Goal: Information Seeking & Learning: Compare options

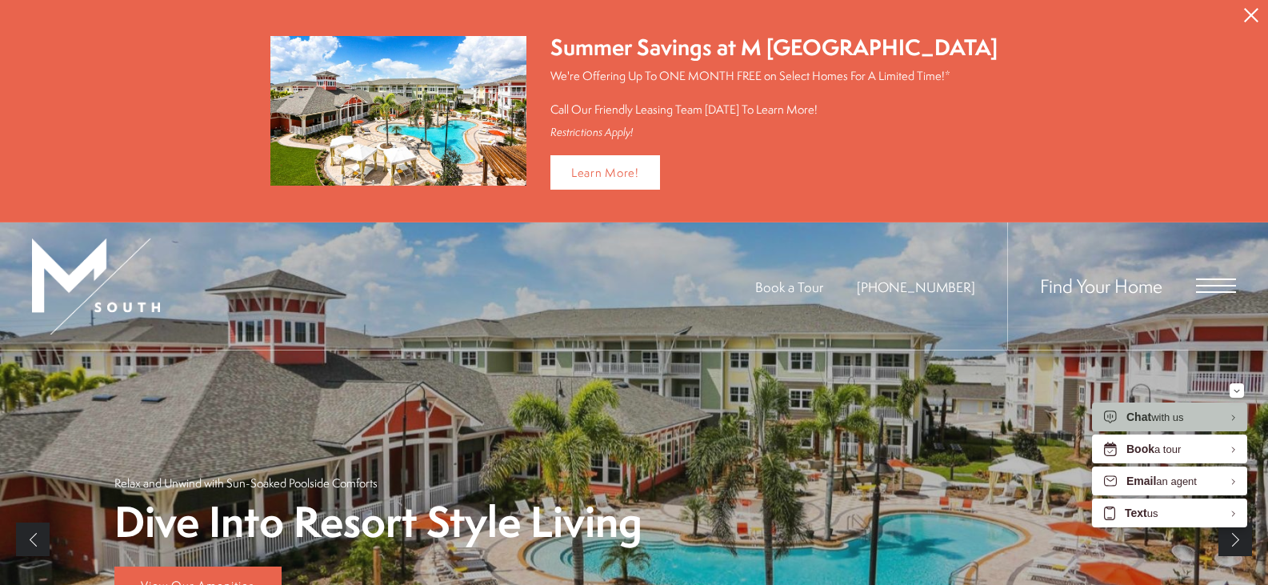
click at [1219, 282] on span "Open Menu" at bounding box center [1216, 285] width 40 height 14
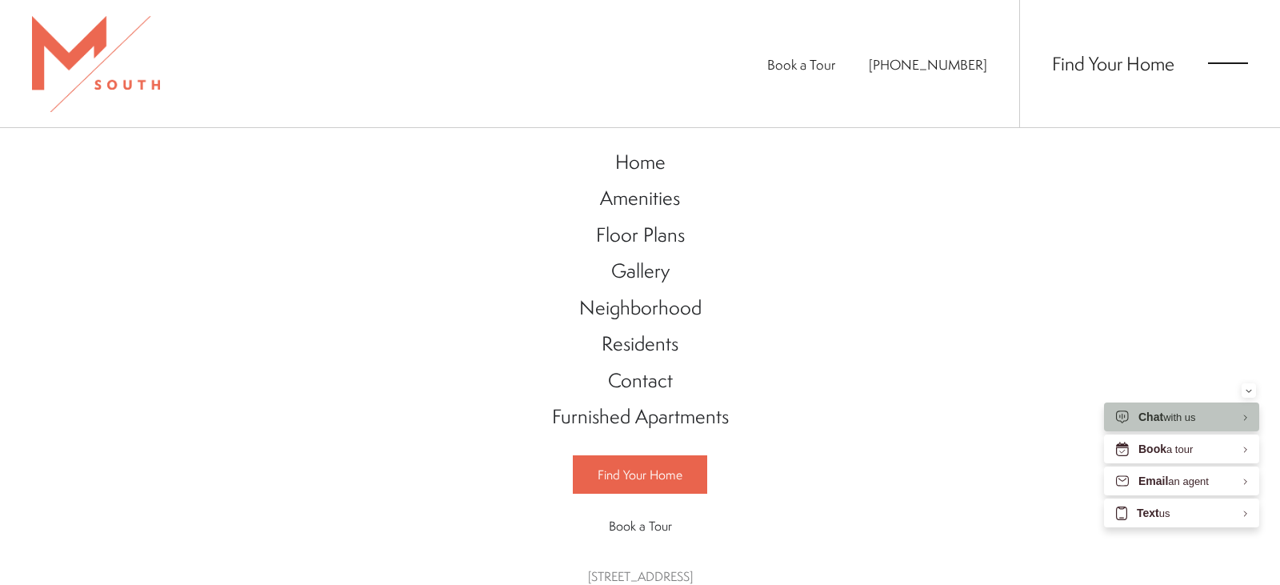
scroll to position [42, 0]
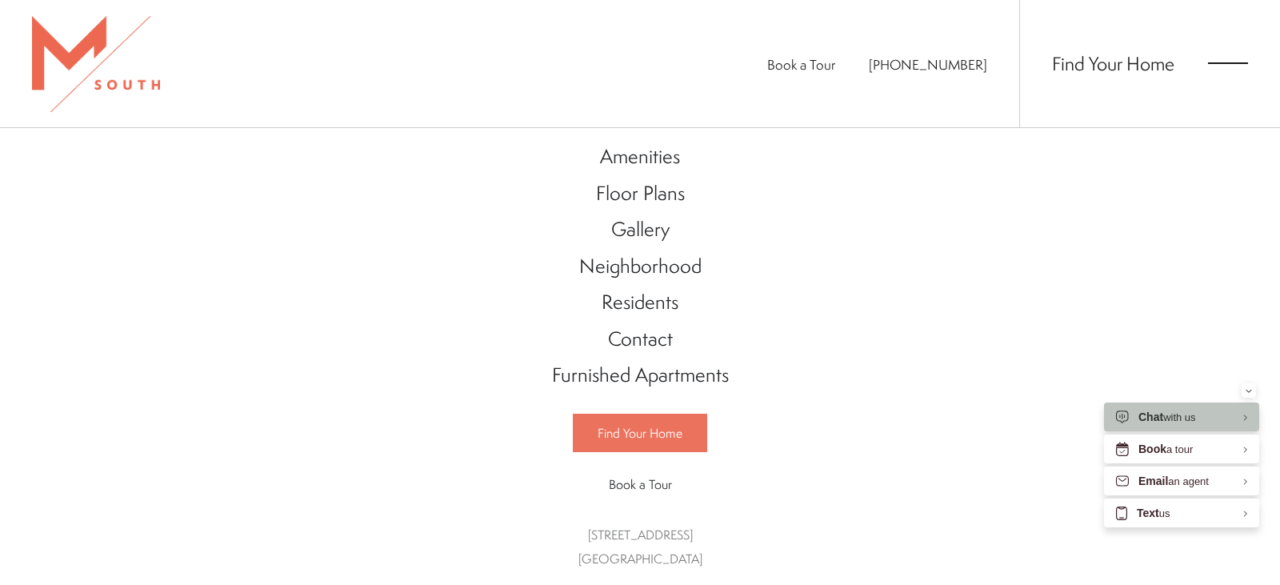
click at [624, 432] on span "Find Your Home" at bounding box center [639, 433] width 85 height 18
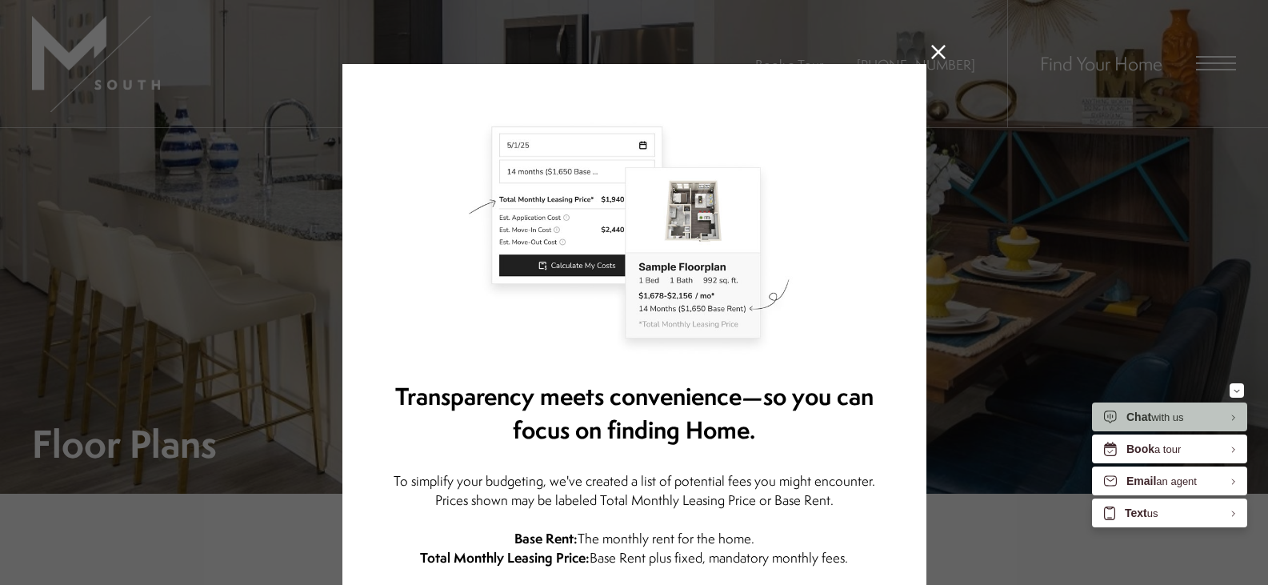
click at [933, 51] on icon at bounding box center [938, 52] width 14 height 14
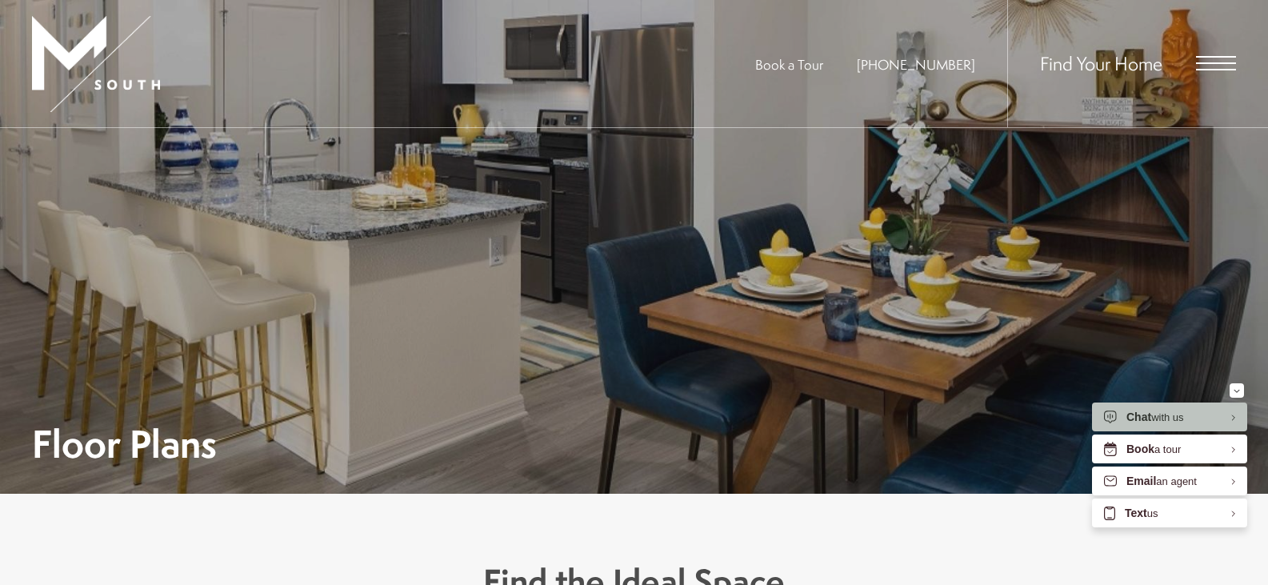
click at [1209, 63] on span "Open Menu" at bounding box center [1216, 63] width 40 height 2
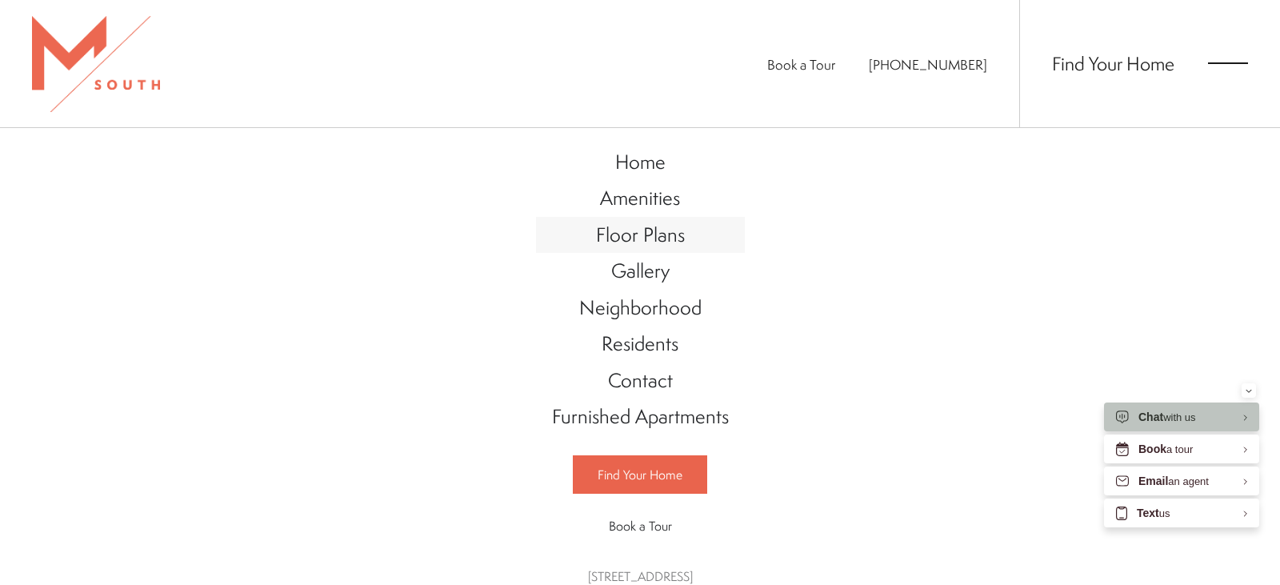
click at [623, 238] on span "Floor Plans" at bounding box center [640, 234] width 89 height 27
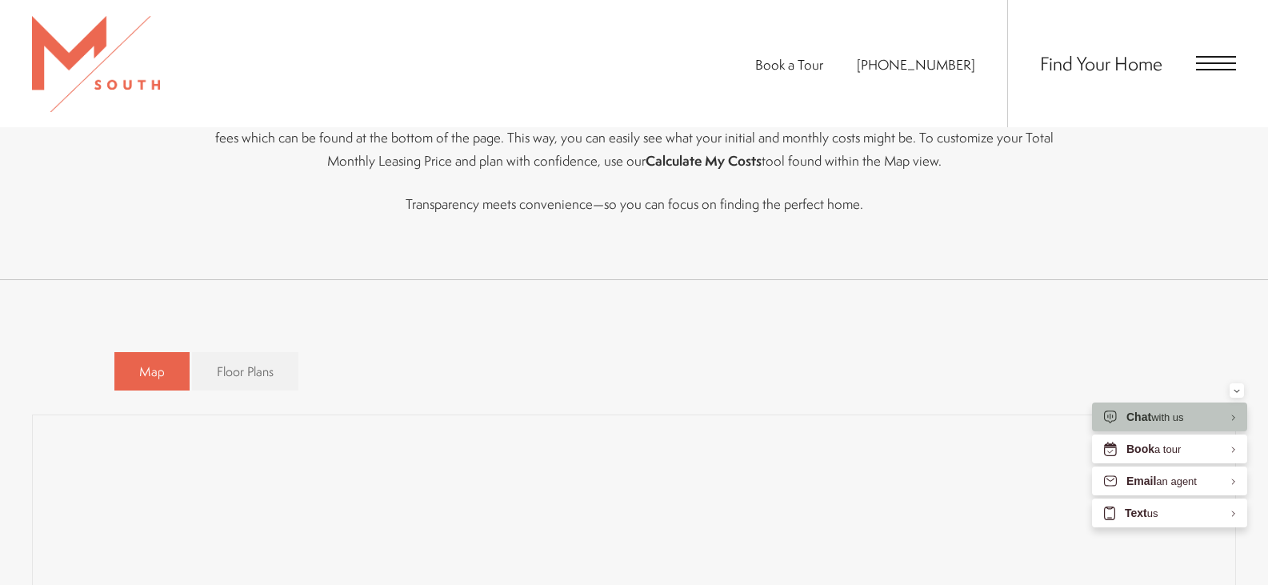
scroll to position [880, 0]
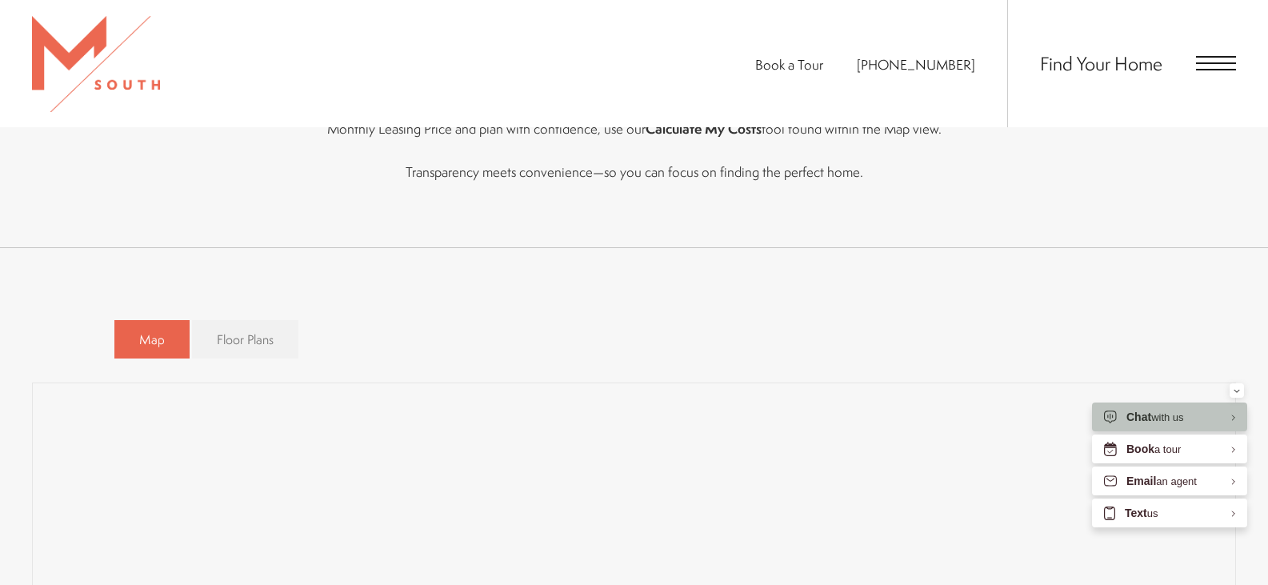
click at [237, 342] on span "Floor Plans" at bounding box center [245, 339] width 57 height 18
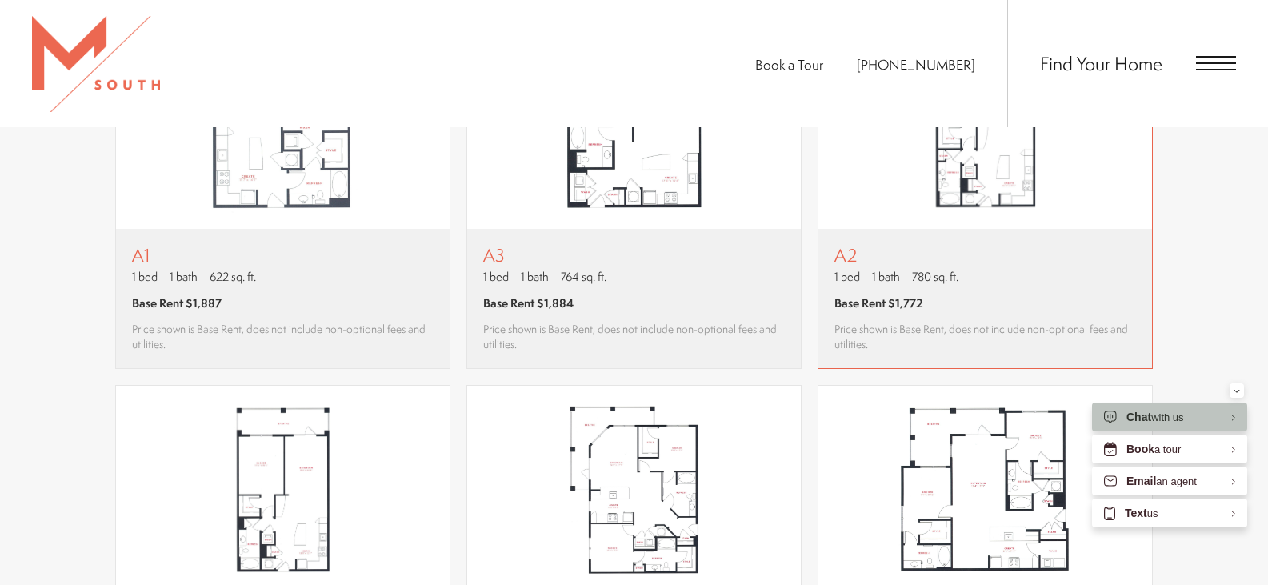
scroll to position [1280, 0]
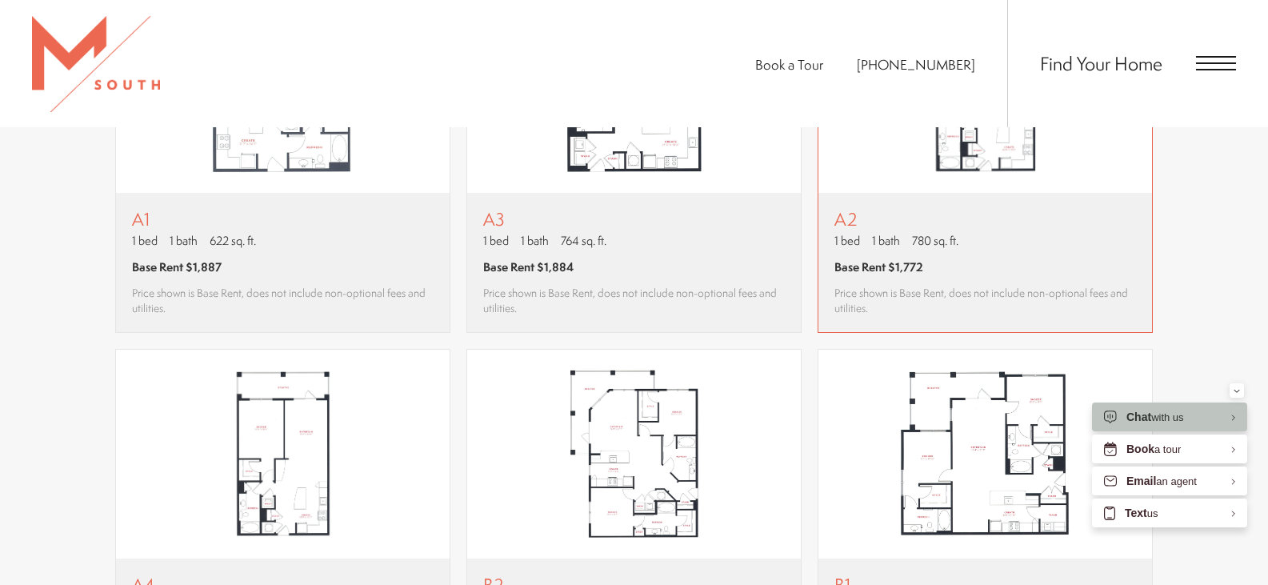
click at [839, 274] on span "Base Rent $1,772" at bounding box center [878, 266] width 89 height 17
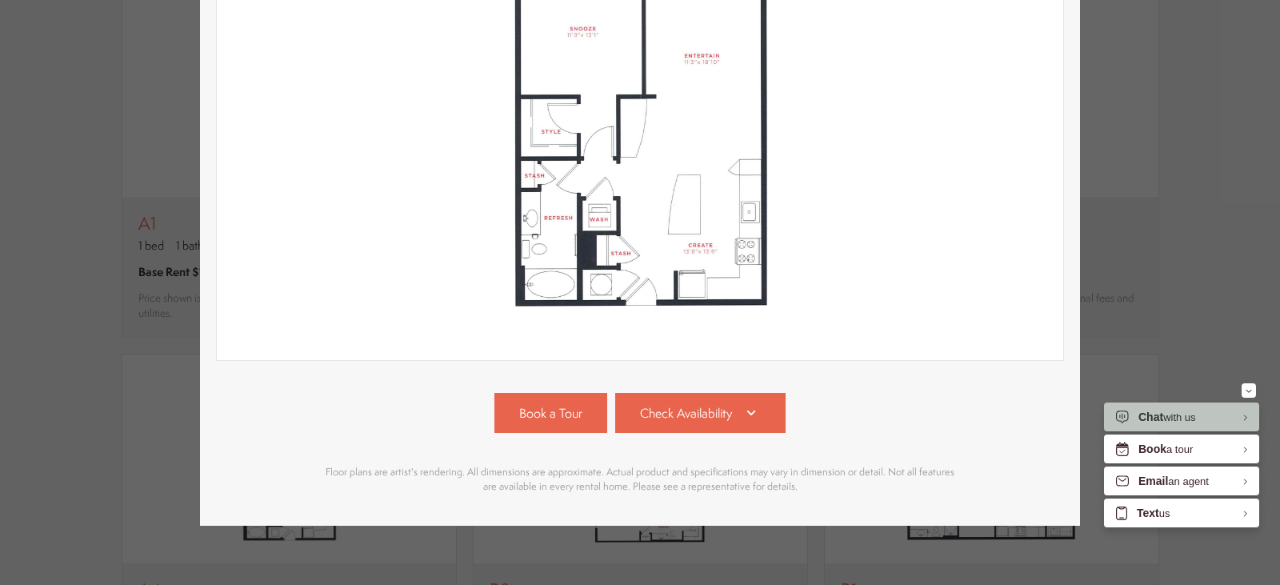
scroll to position [367, 0]
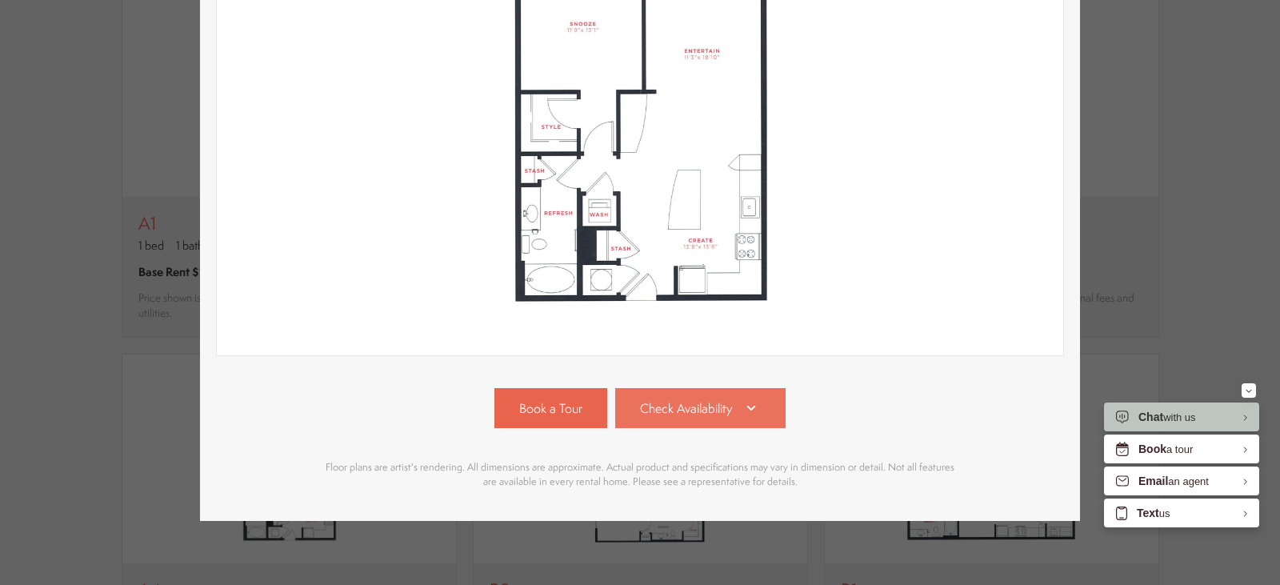
click at [695, 403] on span "Check Availability" at bounding box center [686, 408] width 92 height 18
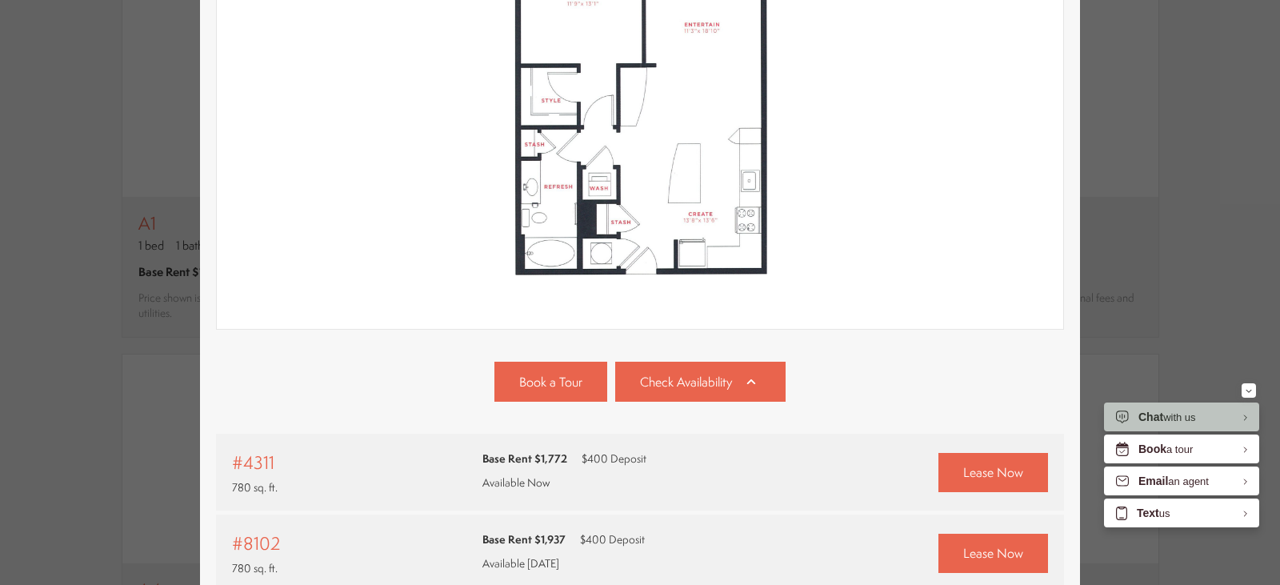
scroll to position [318, 0]
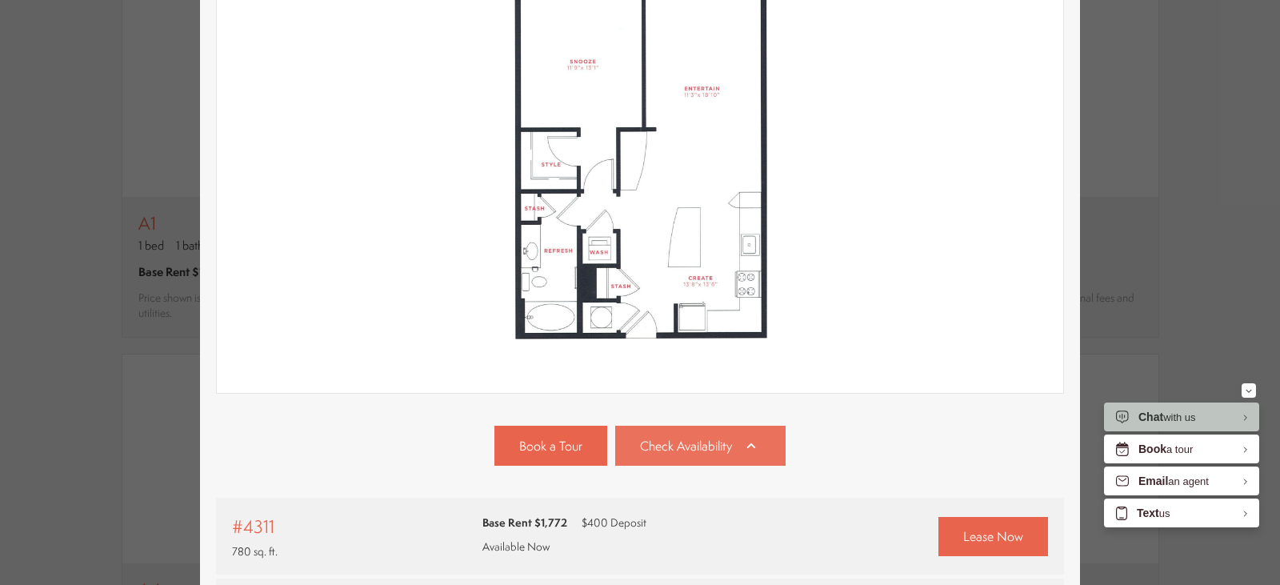
click at [729, 444] on link "Check Availability" at bounding box center [700, 445] width 171 height 40
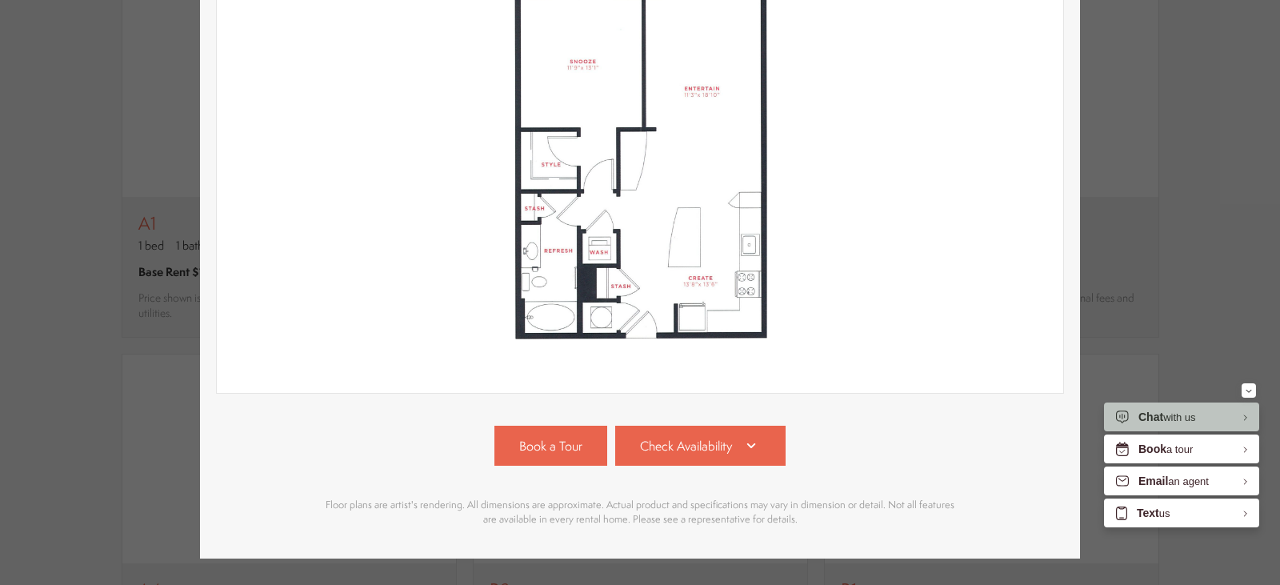
scroll to position [367, 0]
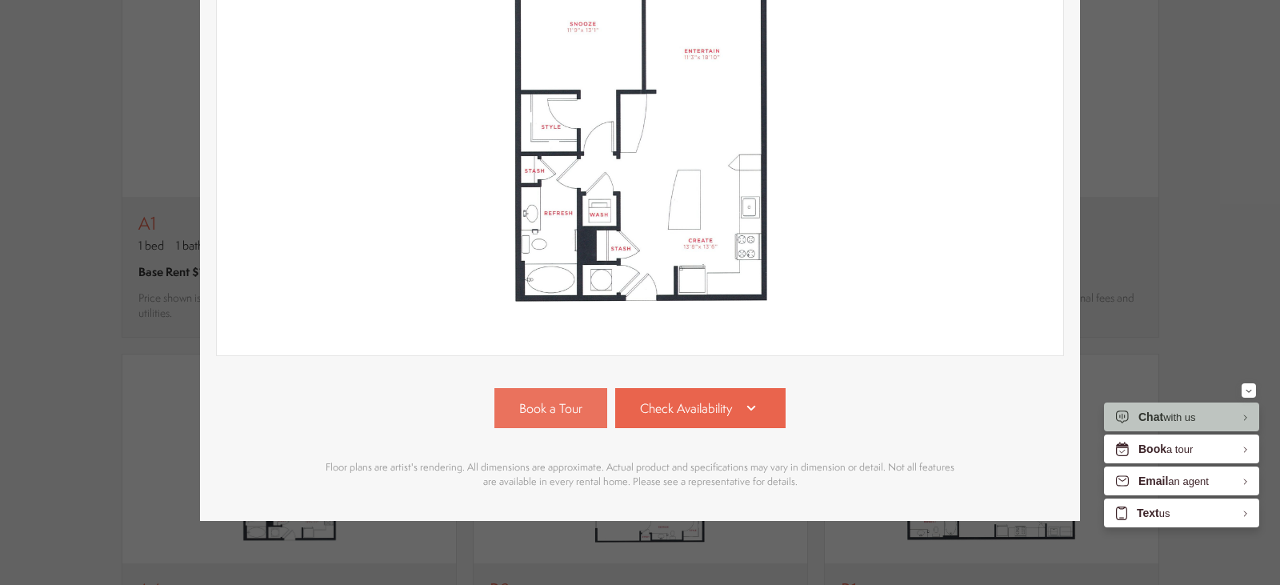
click at [538, 399] on span "Book a Tour" at bounding box center [550, 408] width 63 height 18
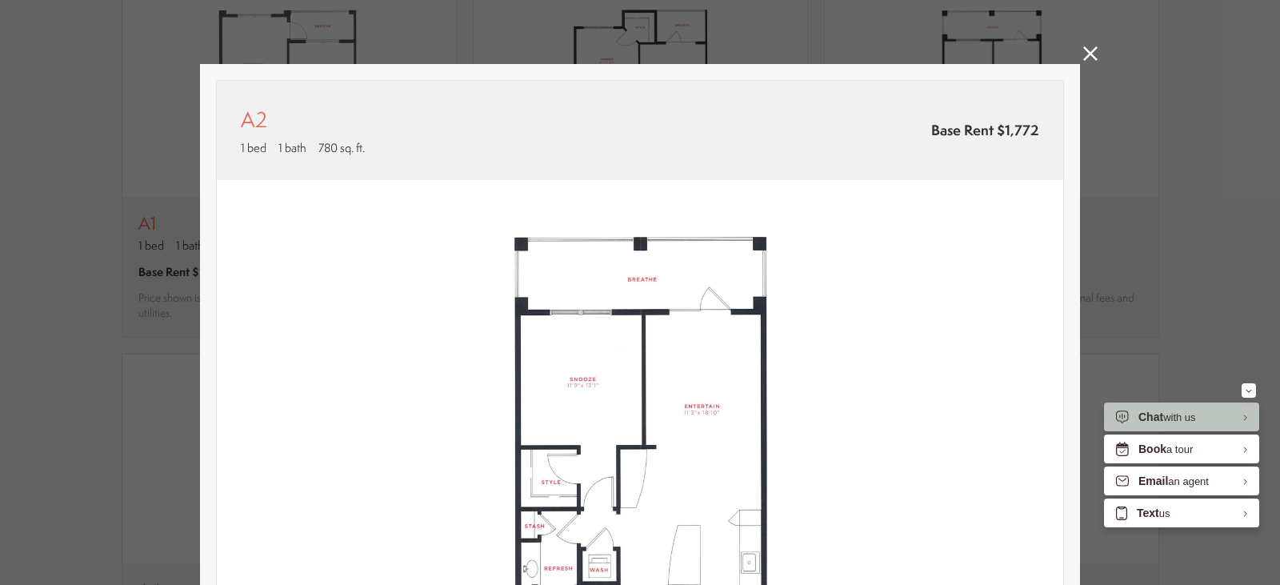
click at [1083, 50] on icon at bounding box center [1090, 53] width 14 height 14
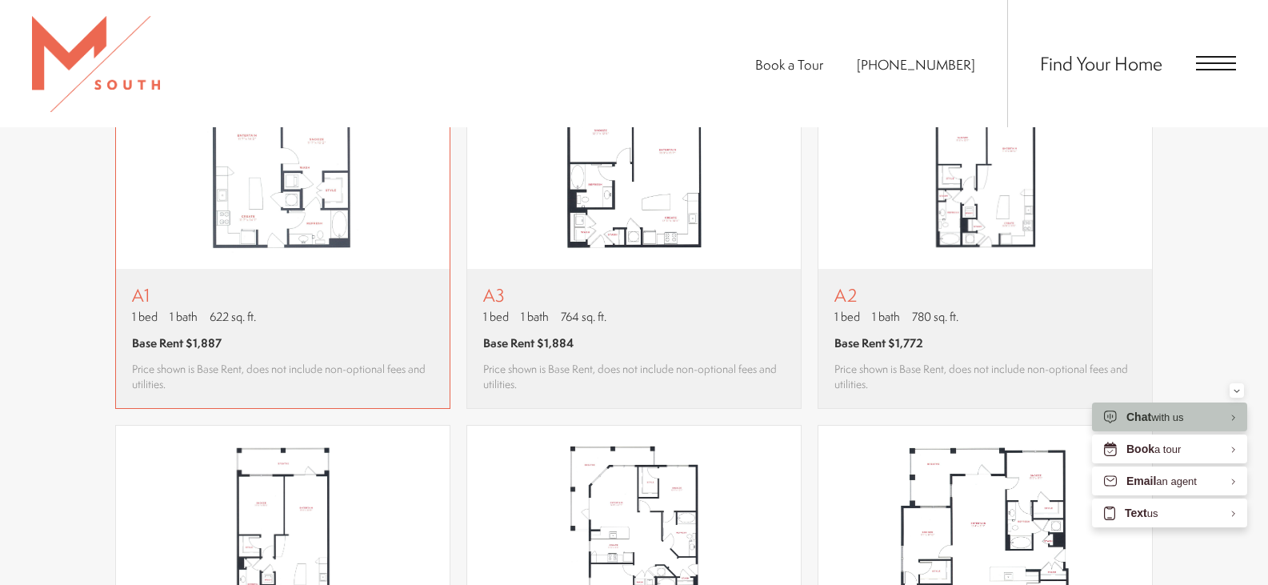
scroll to position [1200, 0]
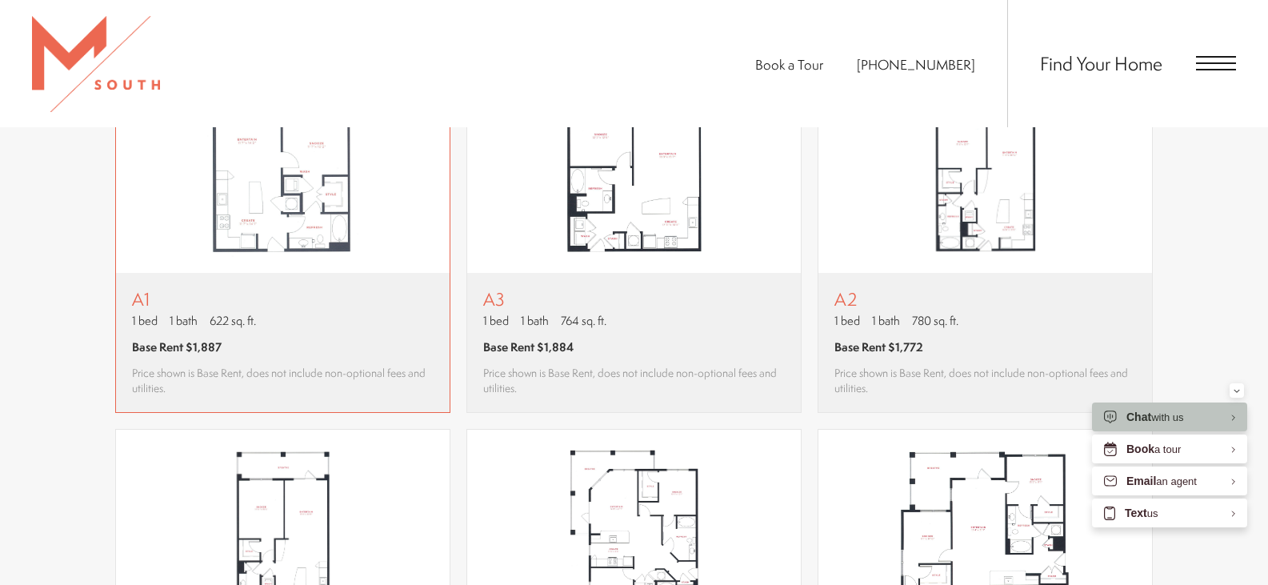
click at [144, 350] on span "Base Rent $1,887" at bounding box center [177, 346] width 90 height 17
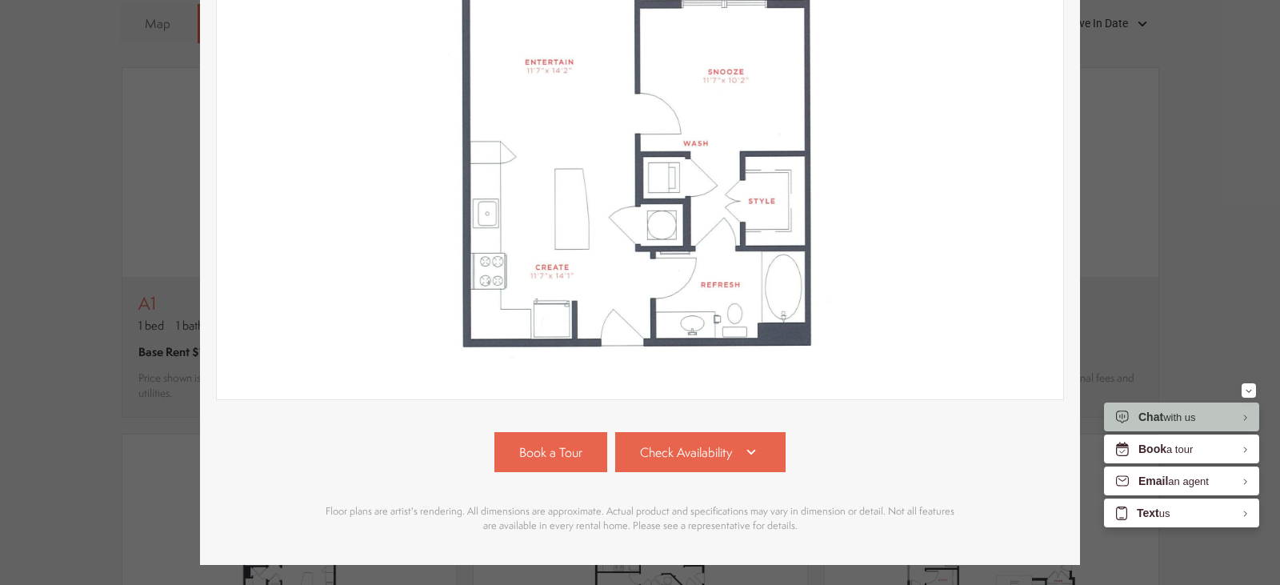
scroll to position [320, 0]
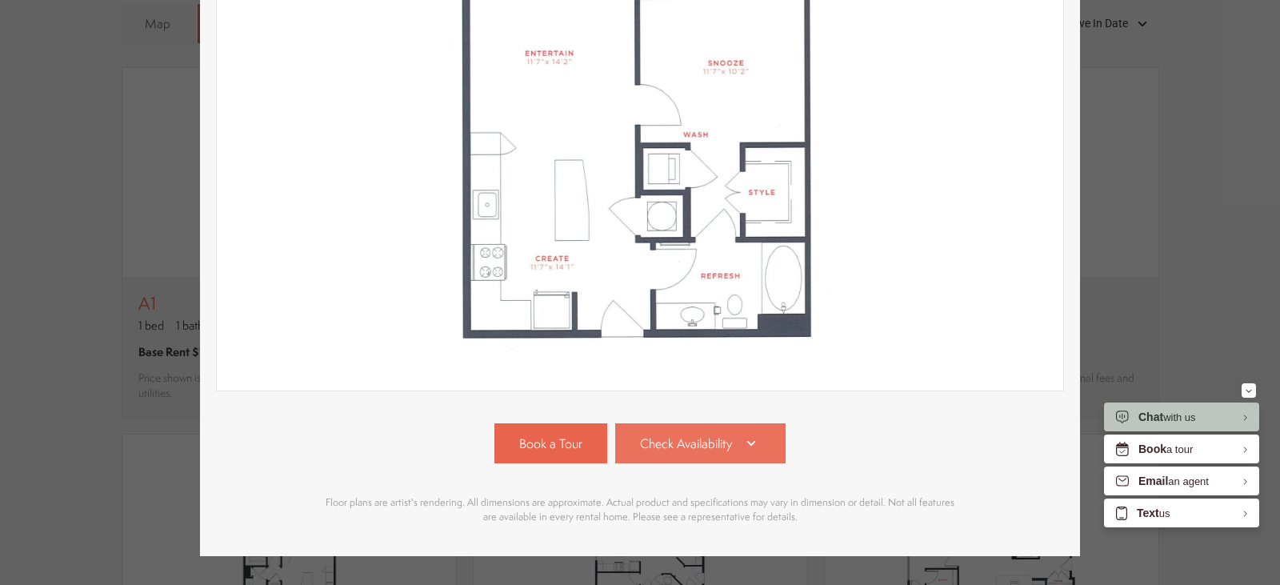
click at [701, 453] on link "Check Availability" at bounding box center [700, 443] width 171 height 40
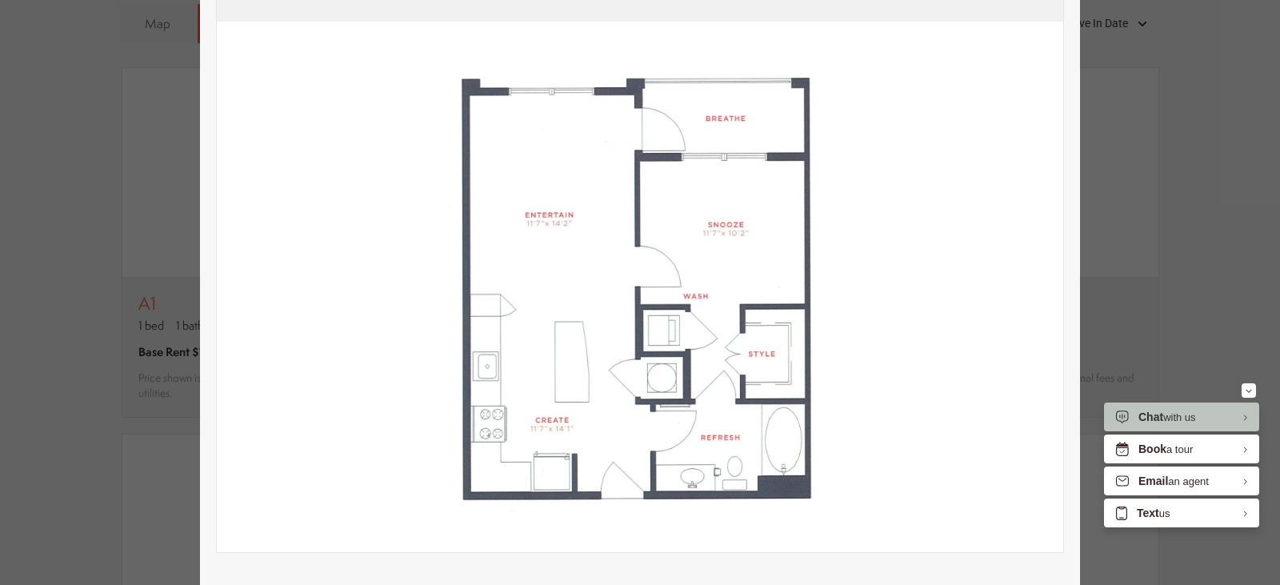
scroll to position [0, 0]
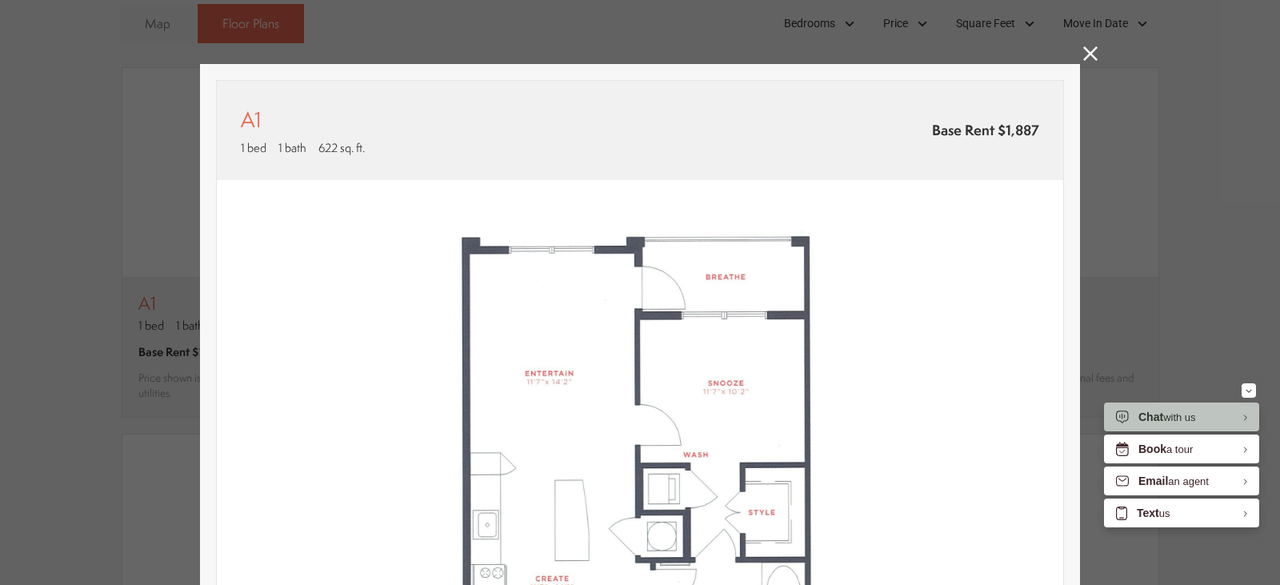
click at [1083, 56] on icon at bounding box center [1090, 53] width 14 height 14
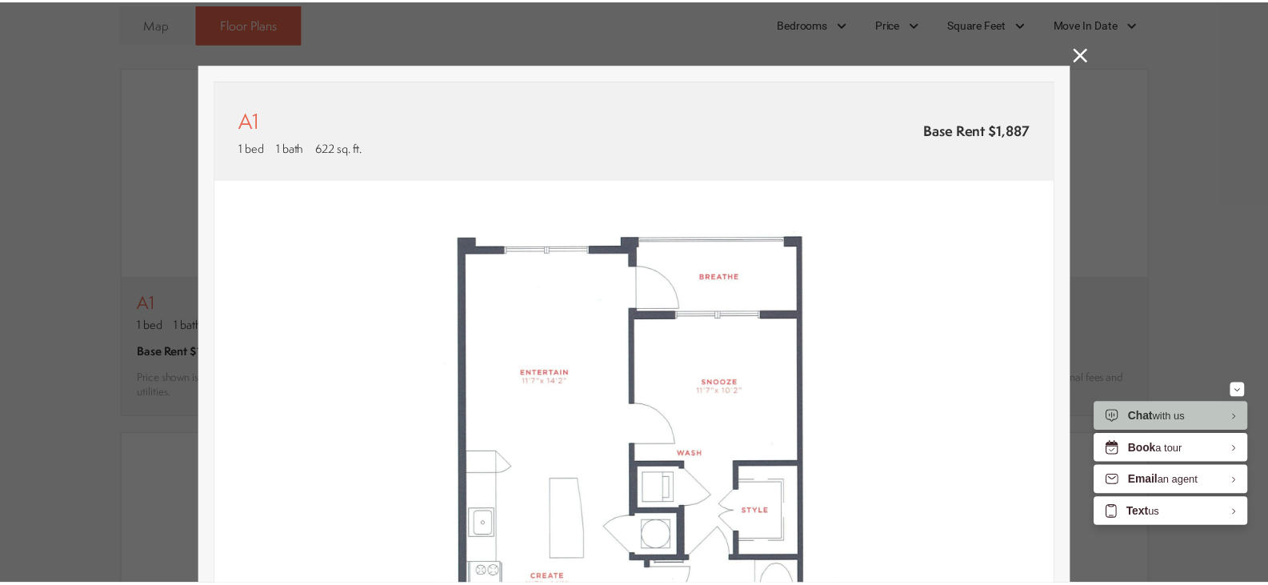
scroll to position [1200, 0]
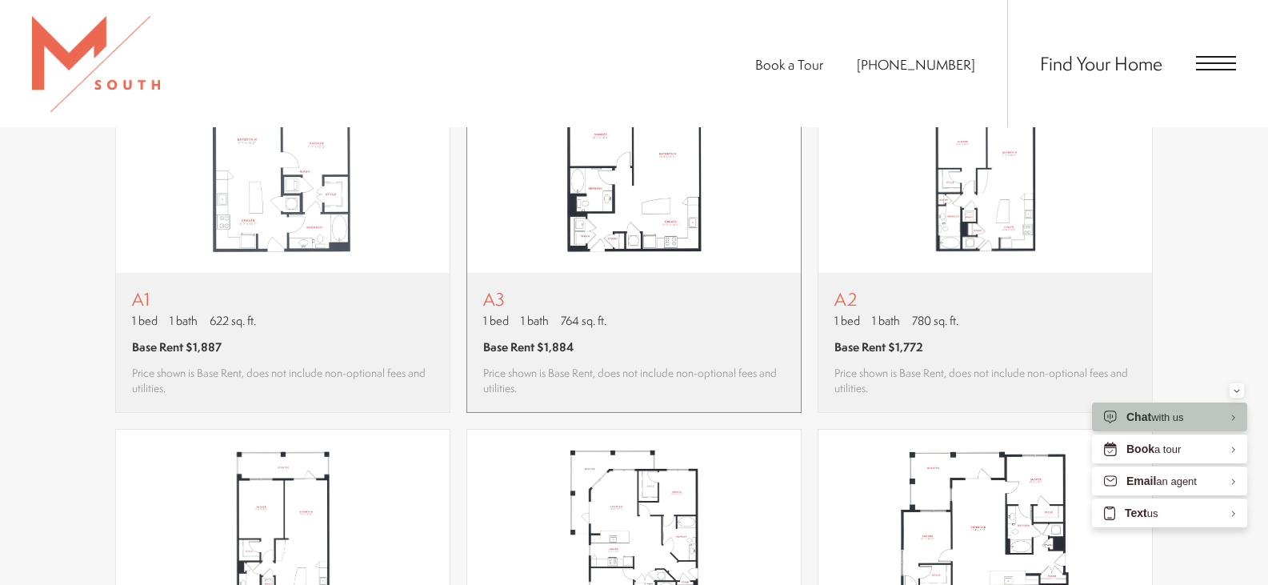
click at [645, 208] on img "View floor plan A3" at bounding box center [634, 168] width 334 height 210
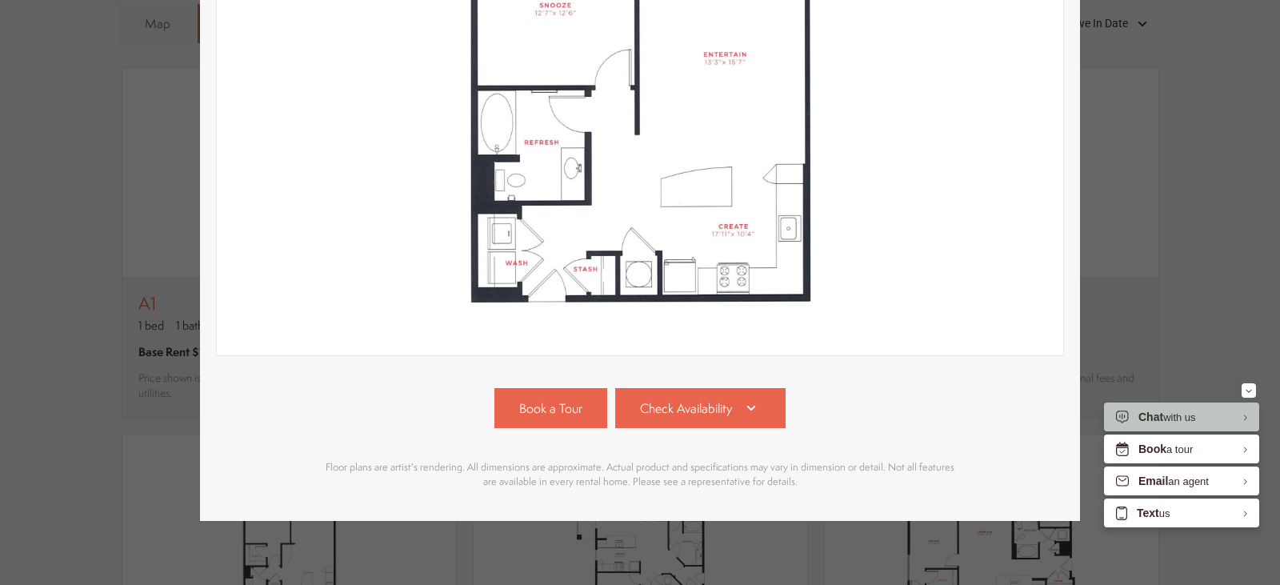
scroll to position [367, 0]
click at [649, 405] on link "Check Availability" at bounding box center [700, 408] width 171 height 40
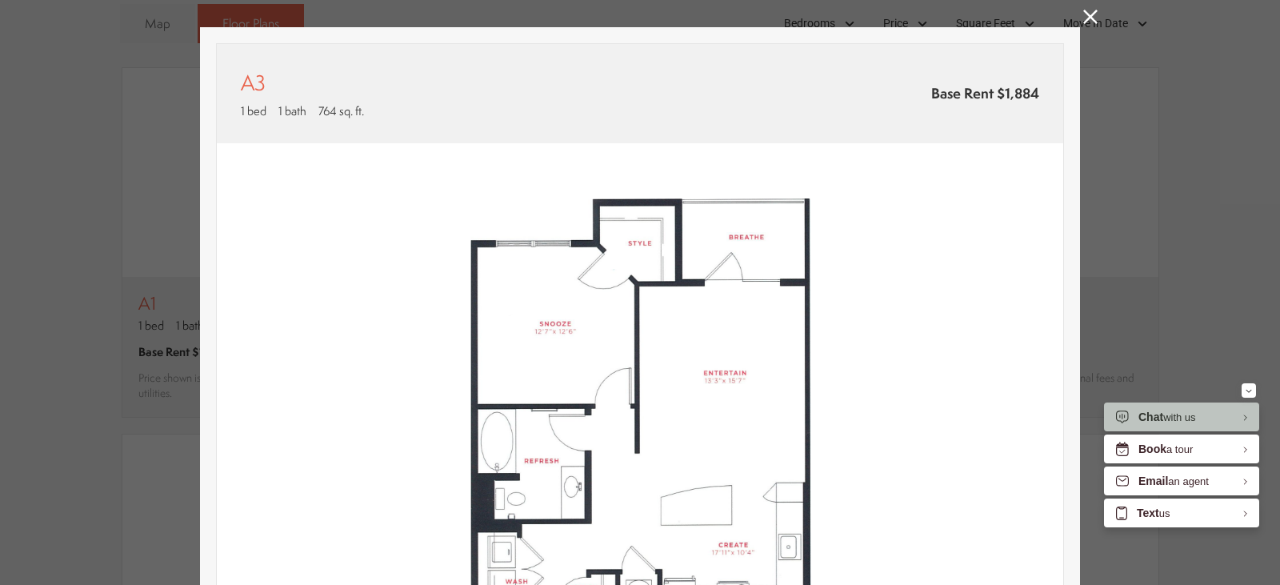
scroll to position [0, 0]
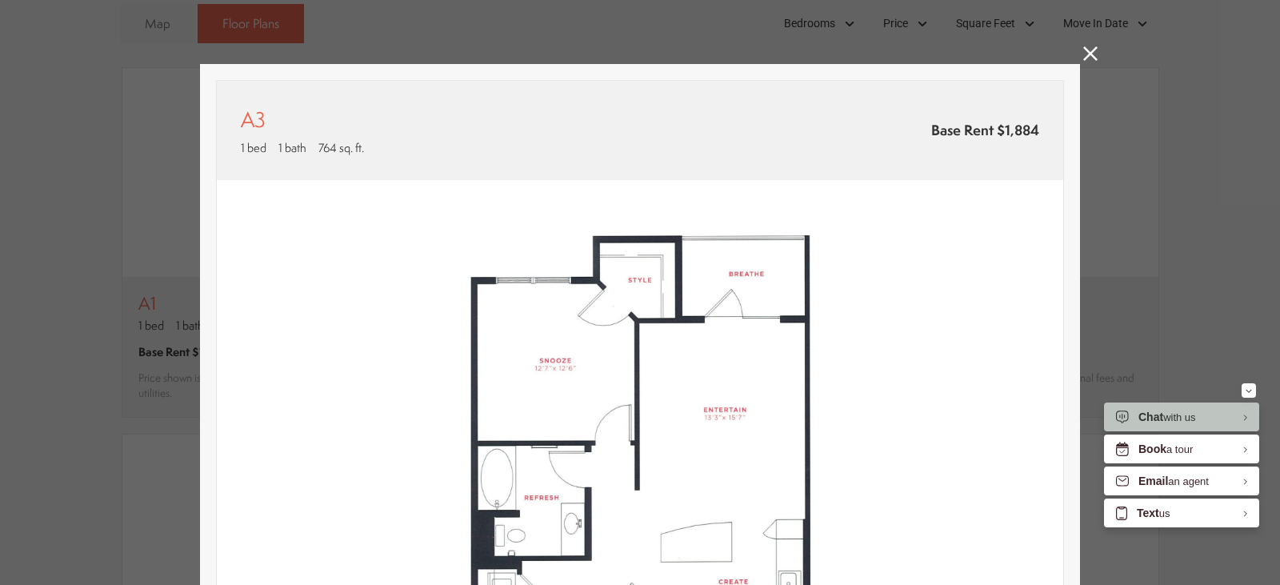
click at [1087, 48] on icon at bounding box center [1090, 53] width 14 height 14
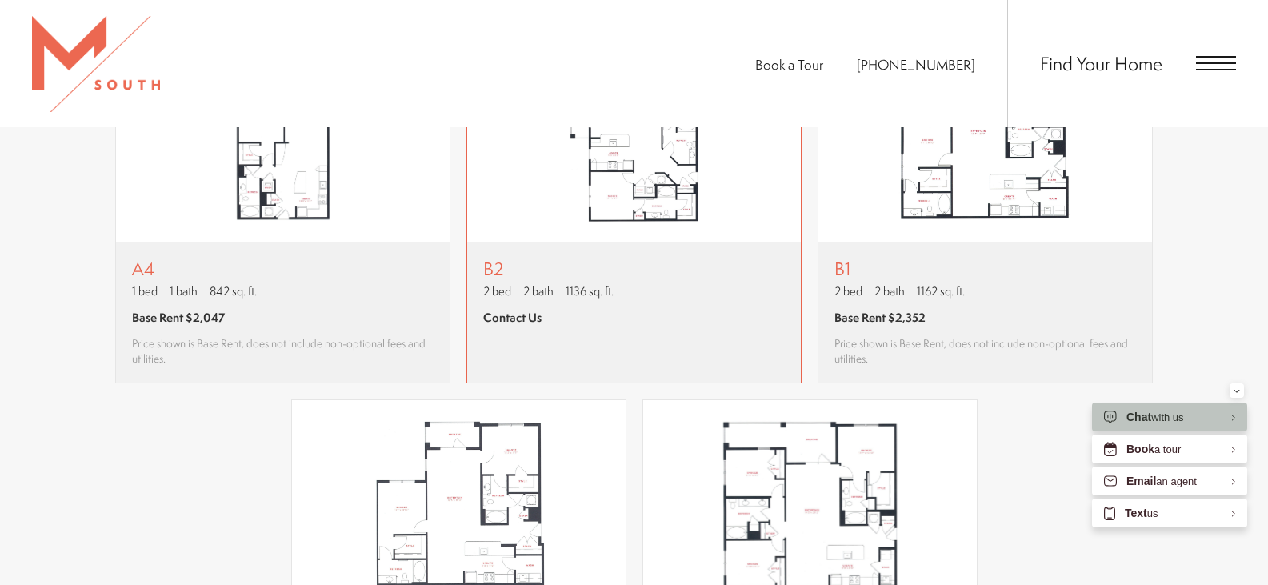
scroll to position [1600, 0]
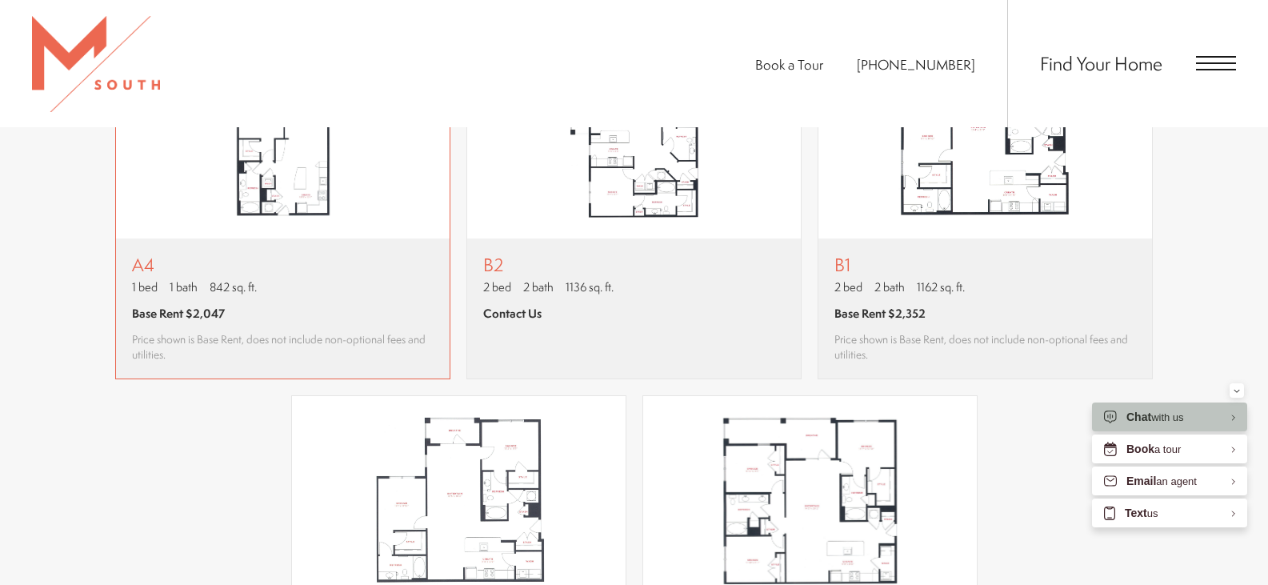
click at [201, 314] on span "Base Rent $2,047" at bounding box center [178, 313] width 93 height 17
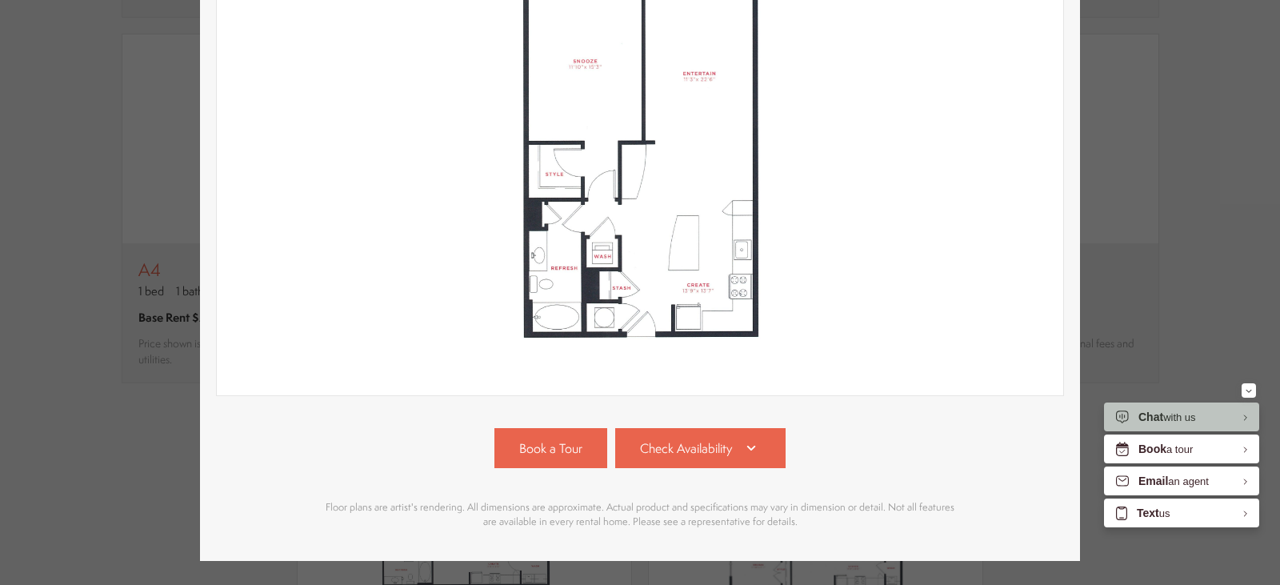
scroll to position [367, 0]
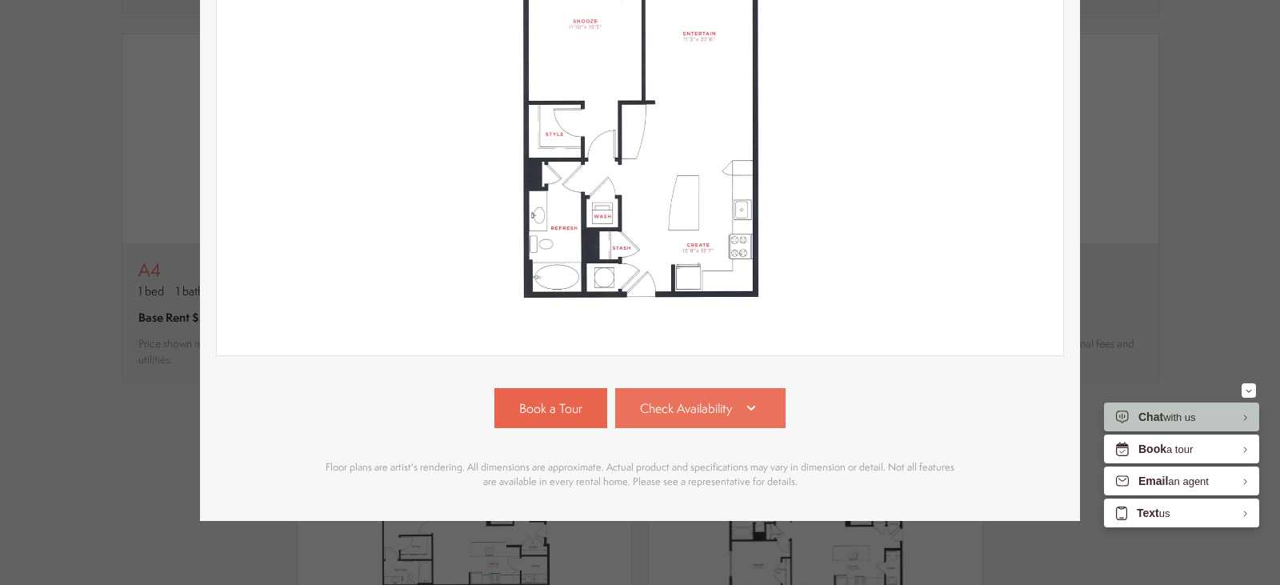
click at [665, 399] on span "Check Availability" at bounding box center [686, 408] width 92 height 18
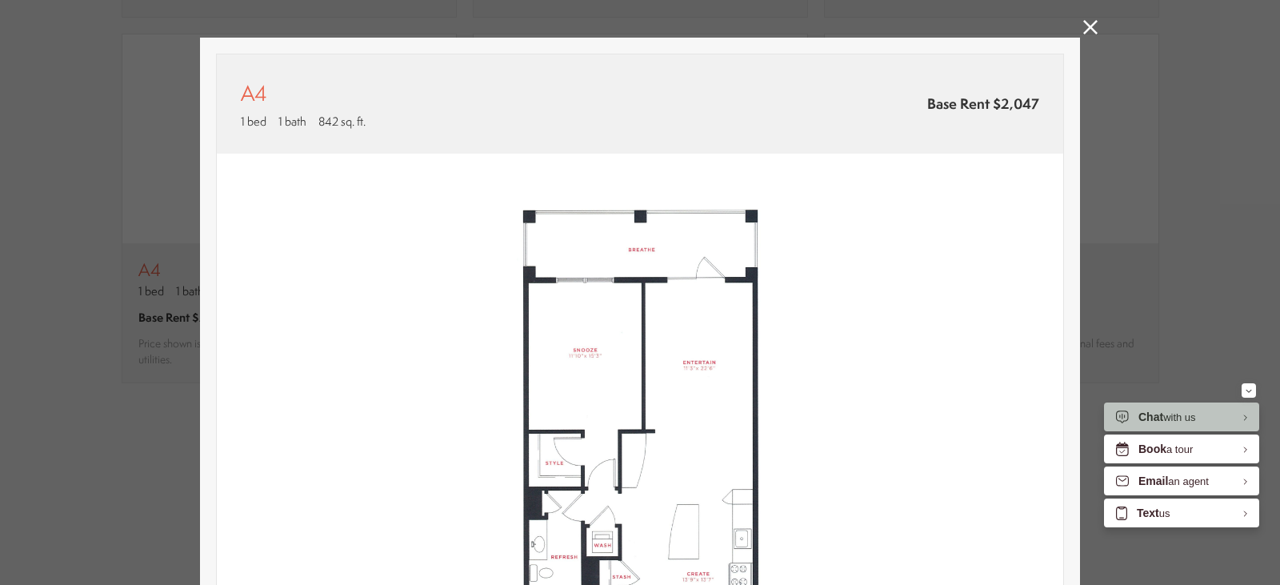
scroll to position [0, 0]
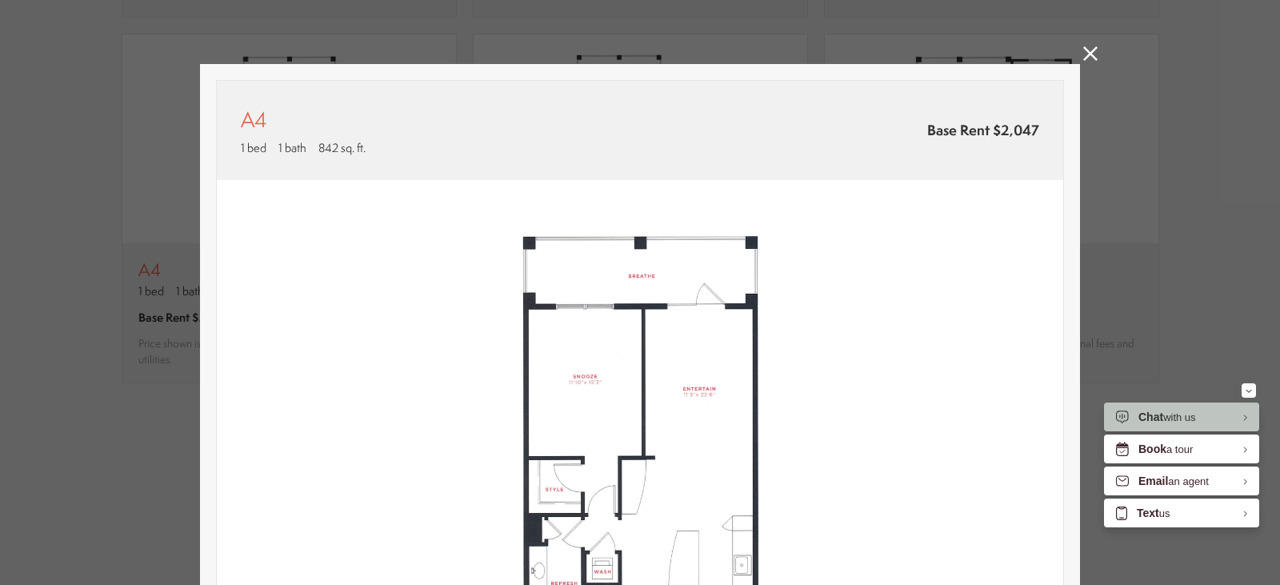
click at [1087, 49] on icon at bounding box center [1090, 53] width 14 height 14
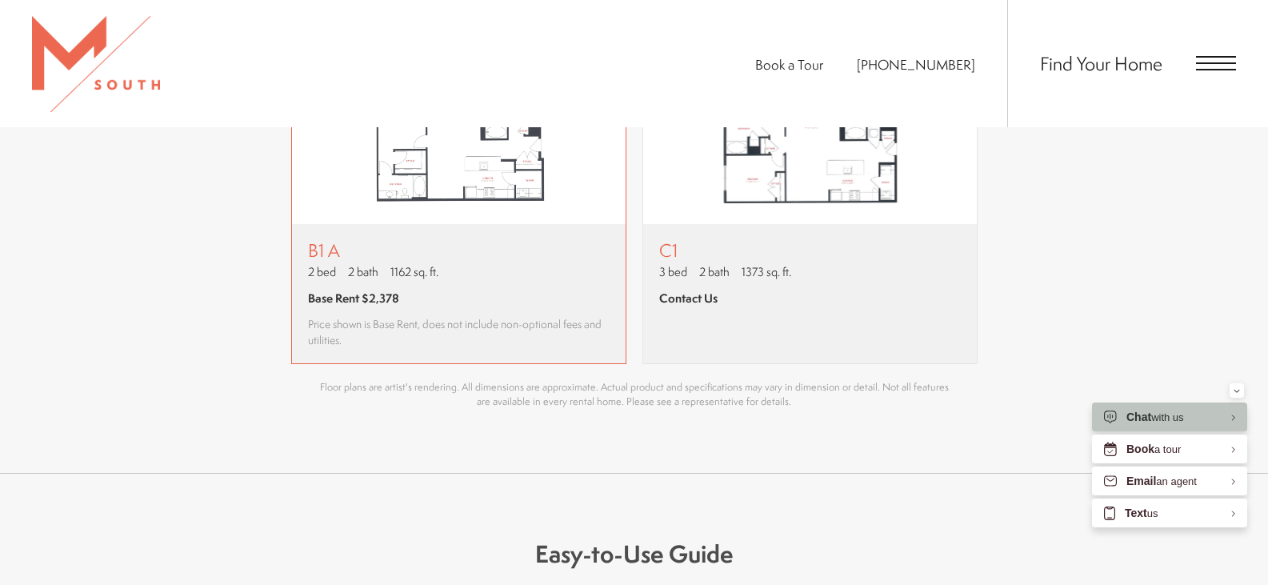
scroll to position [1999, 0]
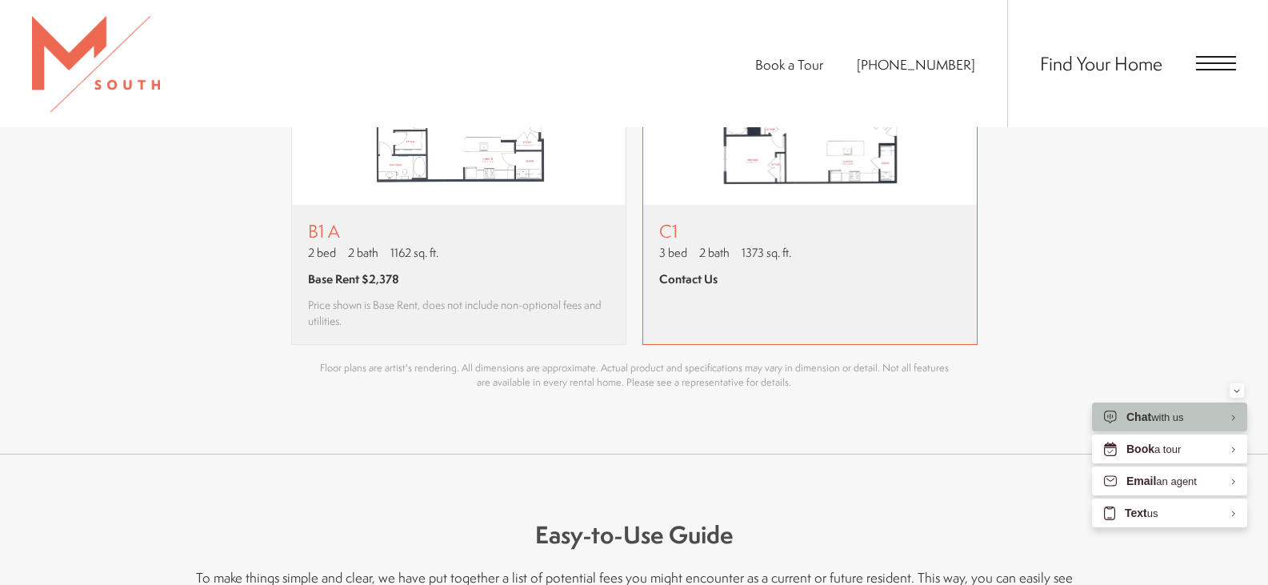
click at [704, 258] on span "2 bath" at bounding box center [714, 252] width 30 height 17
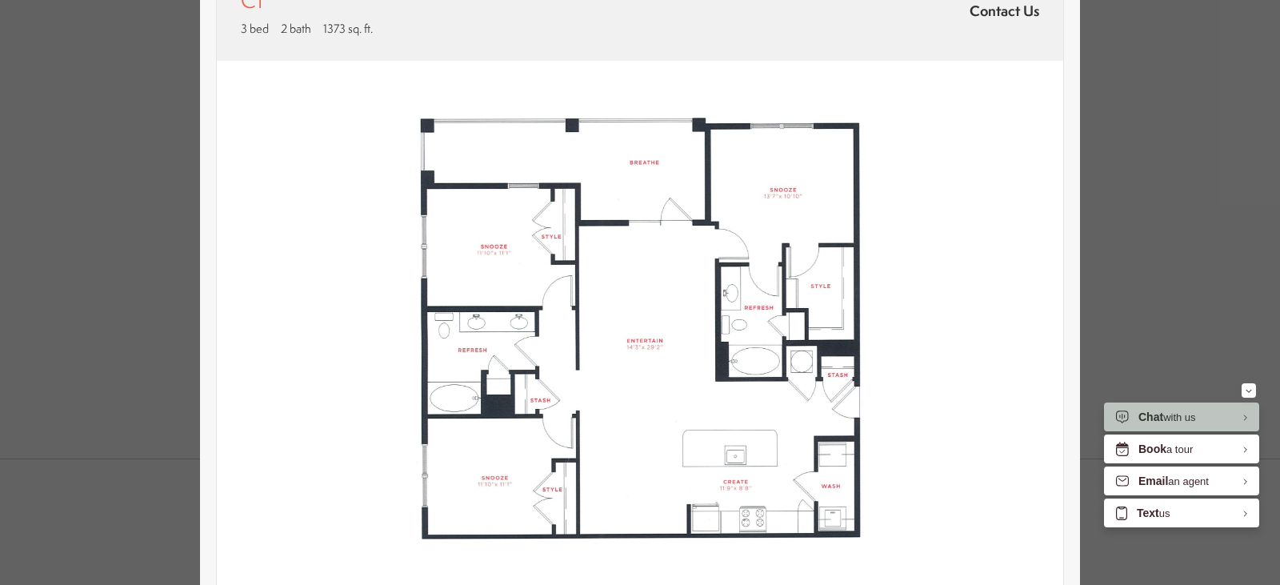
scroll to position [0, 0]
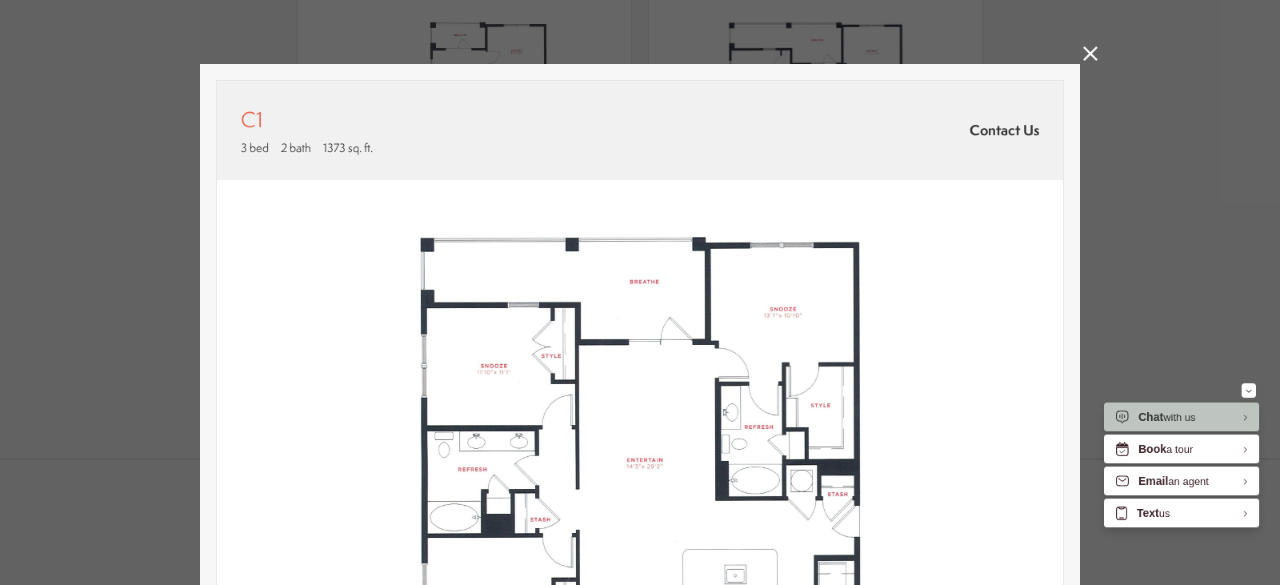
click at [1084, 51] on icon at bounding box center [1090, 53] width 14 height 14
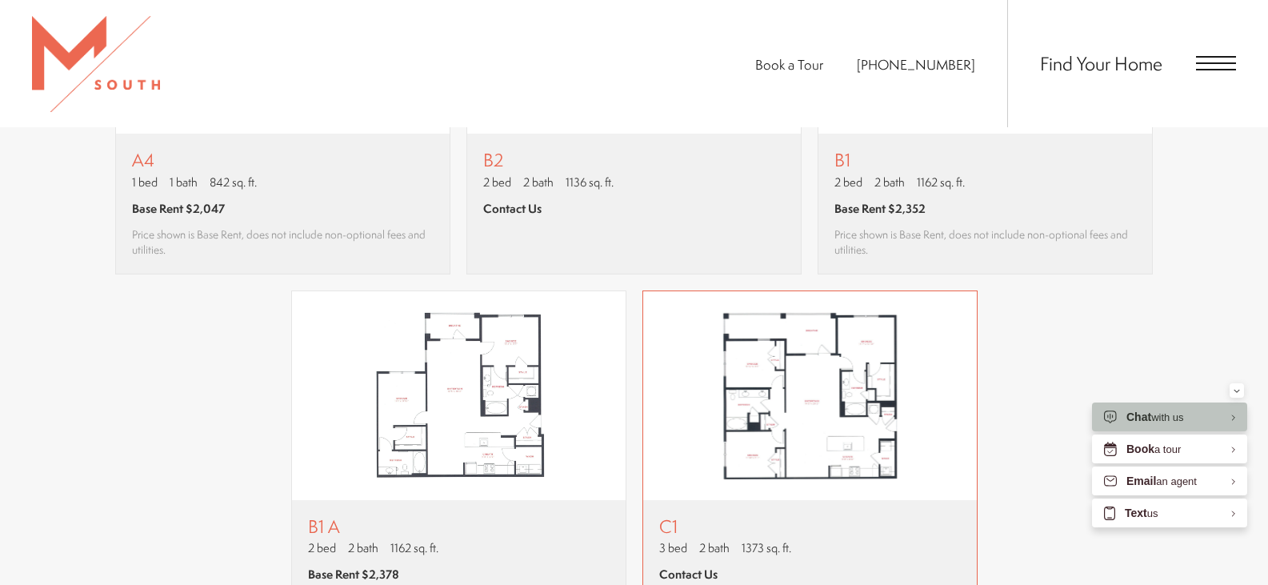
scroll to position [1520, 0]
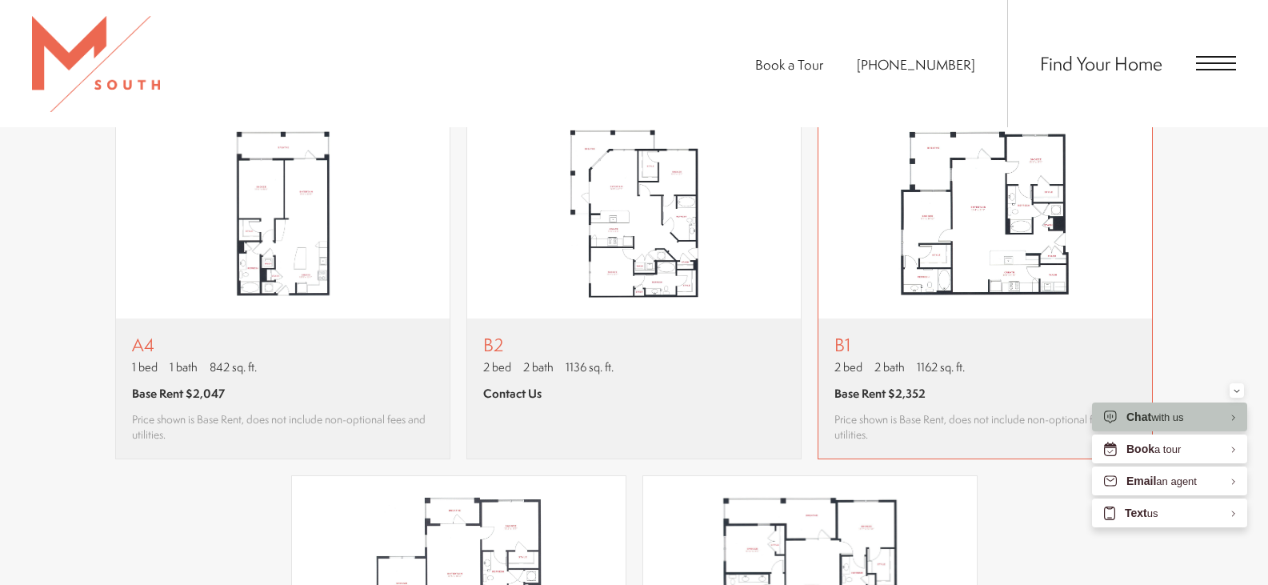
click at [882, 391] on span "Base Rent $2,352" at bounding box center [879, 393] width 91 height 17
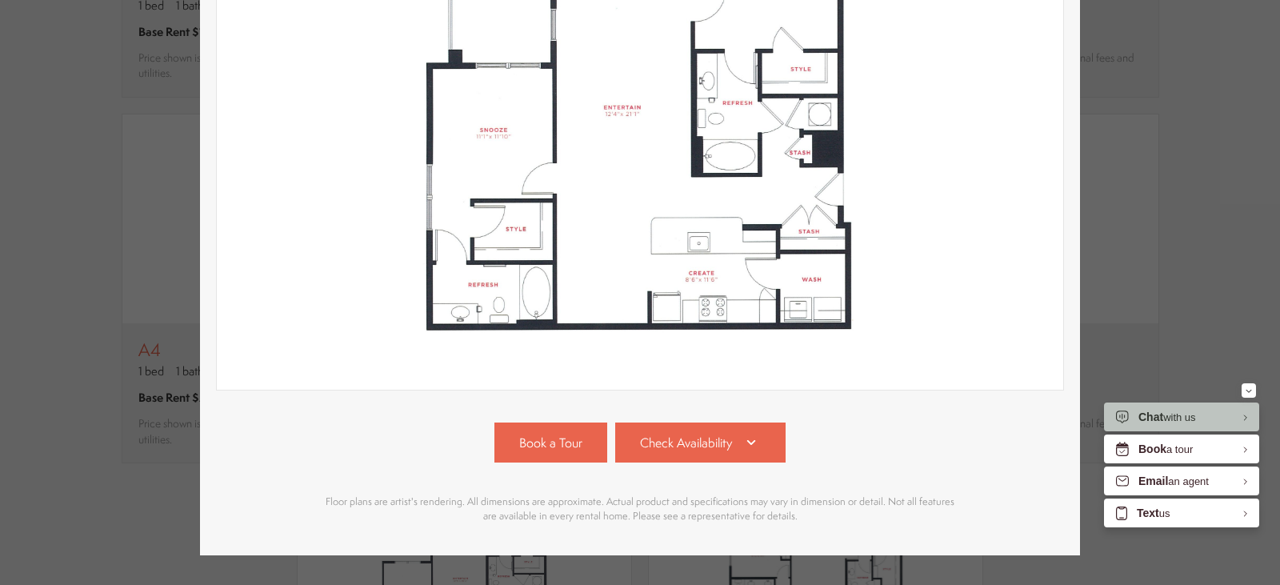
scroll to position [367, 0]
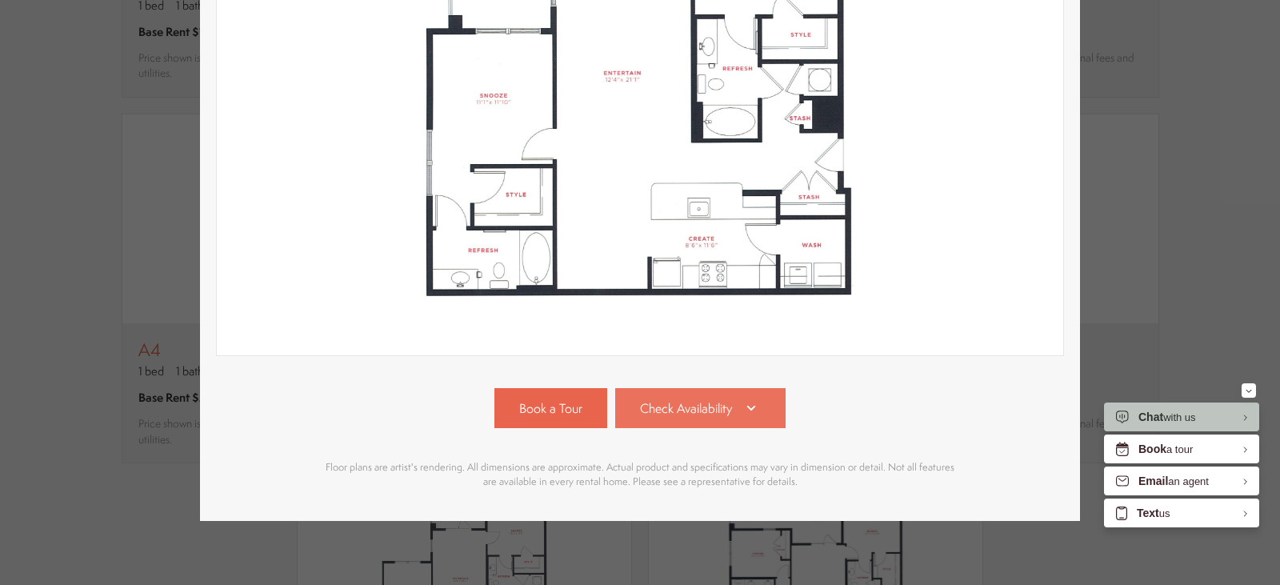
click at [691, 399] on span "Check Availability" at bounding box center [686, 408] width 92 height 18
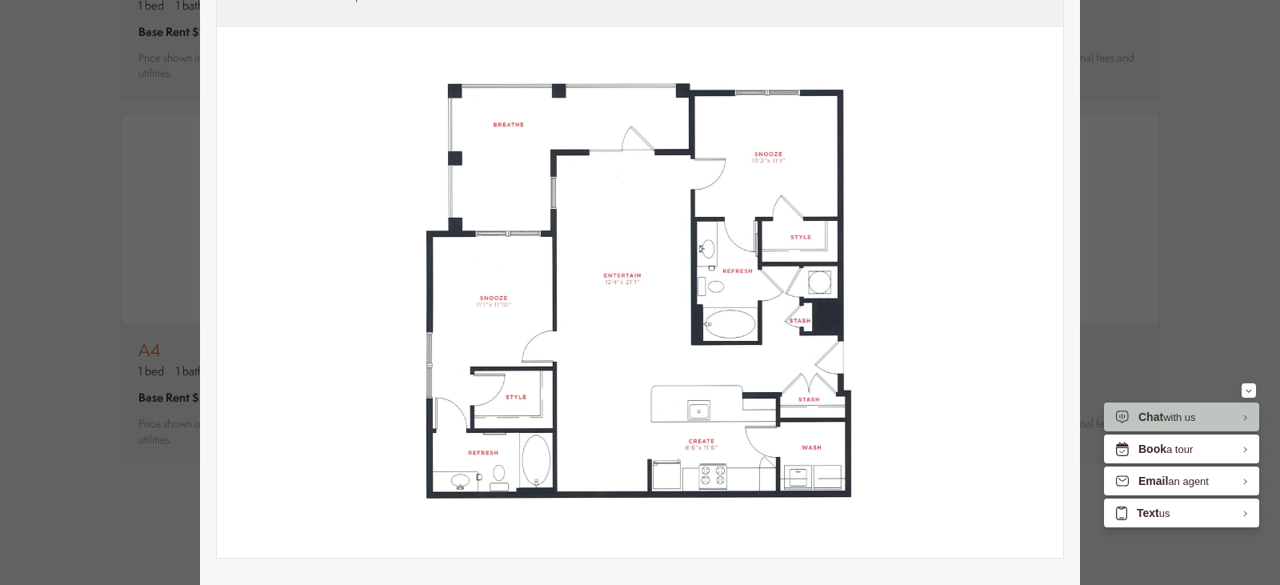
scroll to position [0, 0]
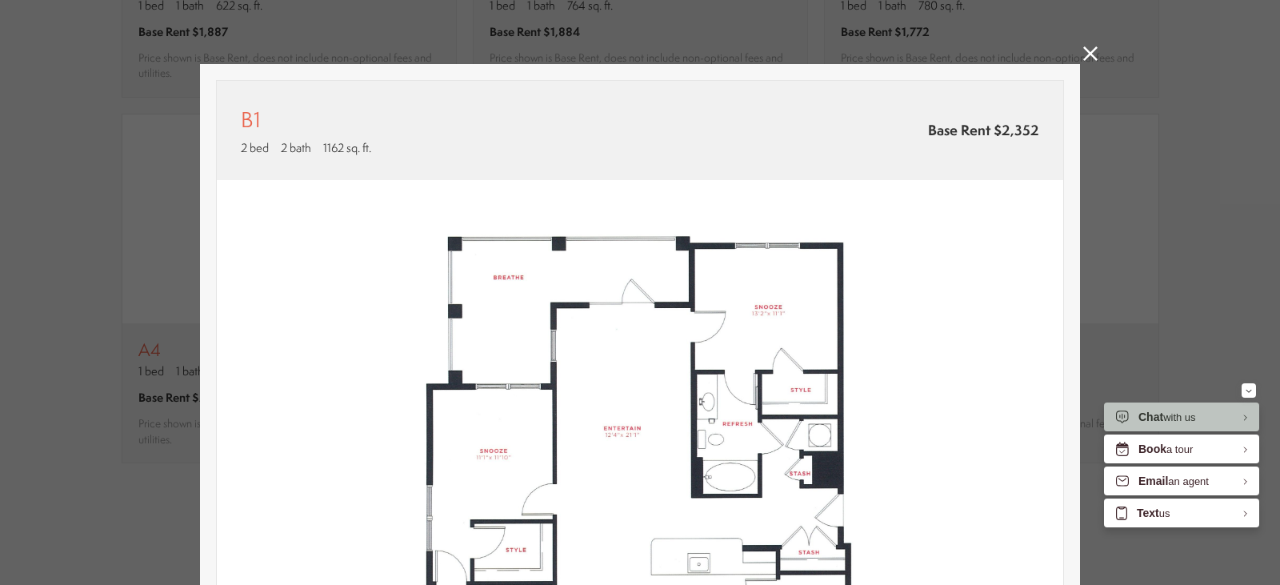
click at [1083, 58] on icon at bounding box center [1090, 53] width 14 height 14
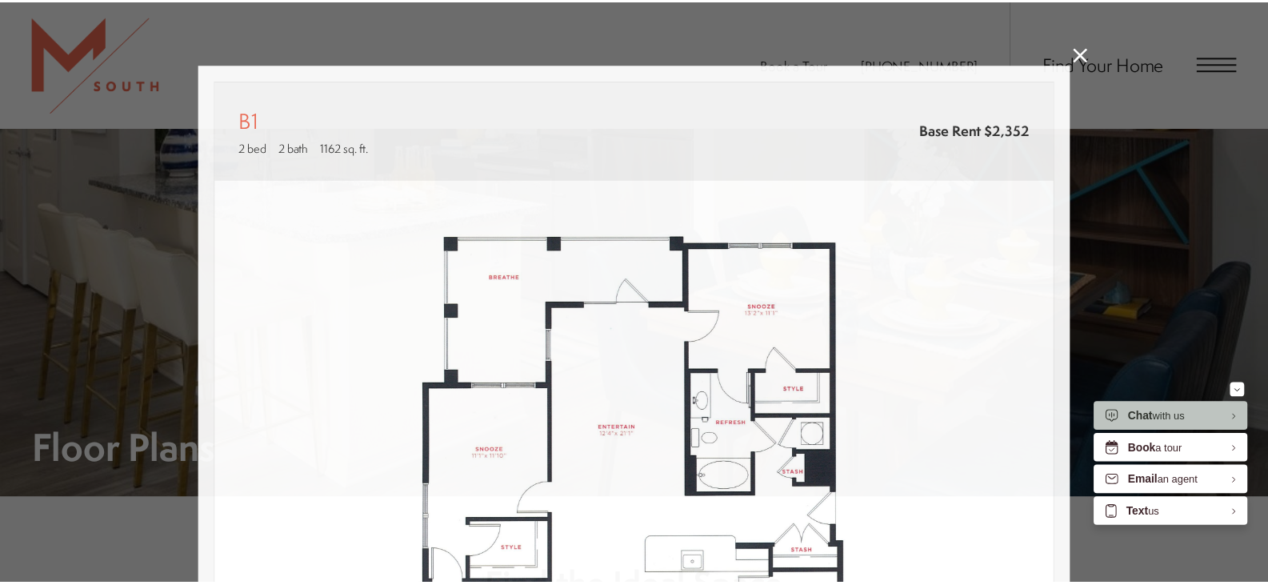
scroll to position [1520, 0]
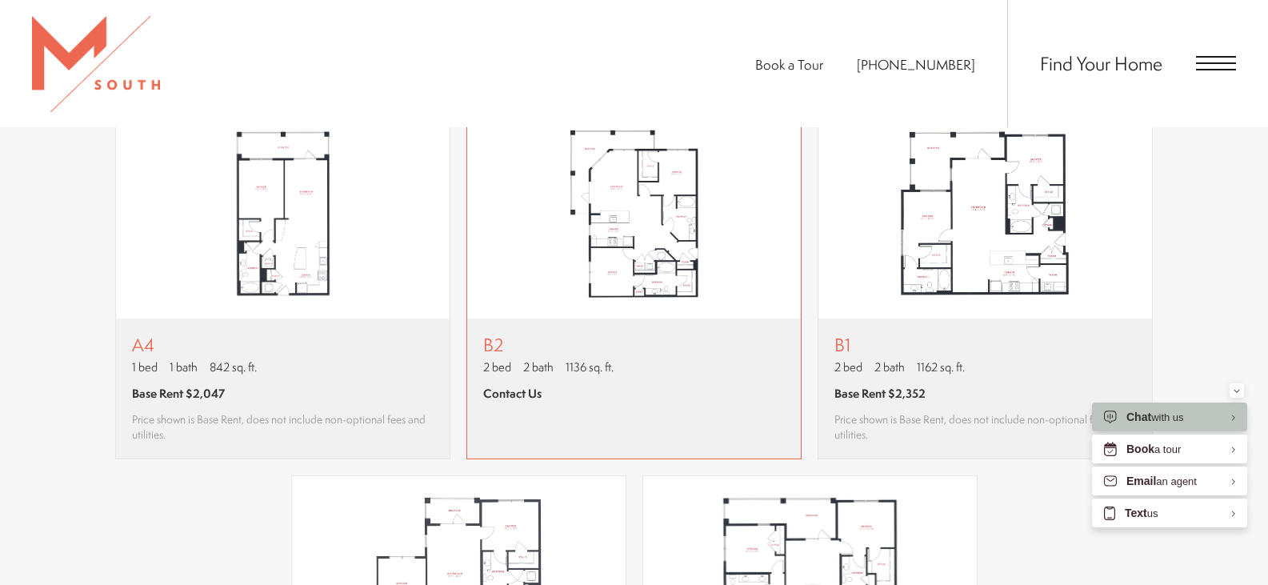
click at [514, 375] on p "2 bed 2 bath 1136 sq. ft." at bounding box center [548, 366] width 130 height 17
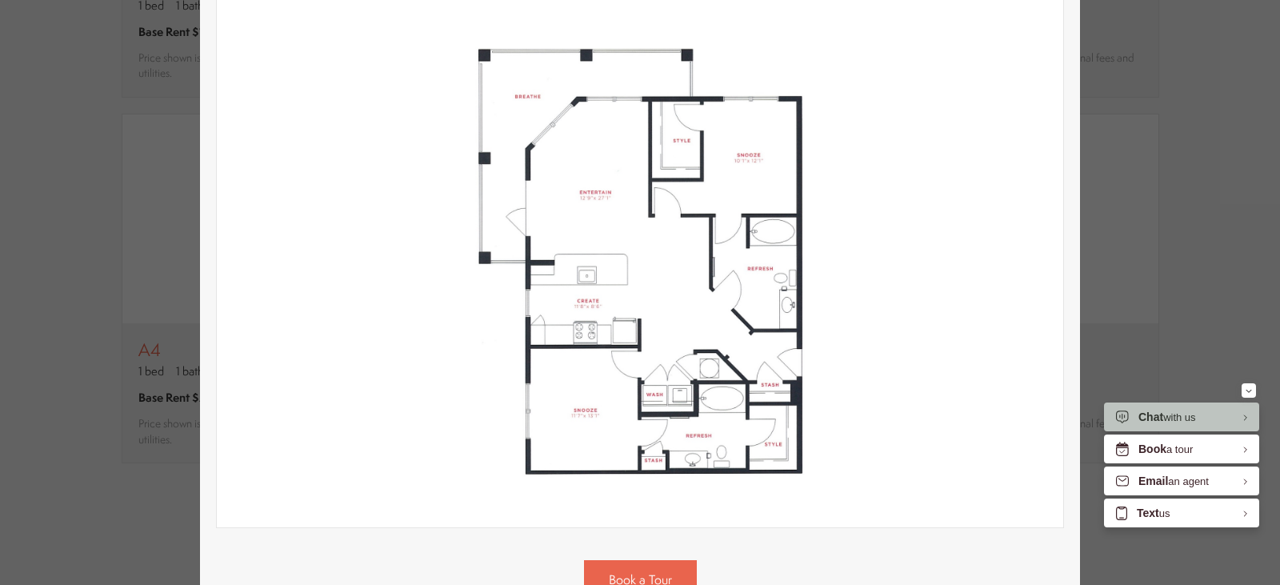
scroll to position [0, 0]
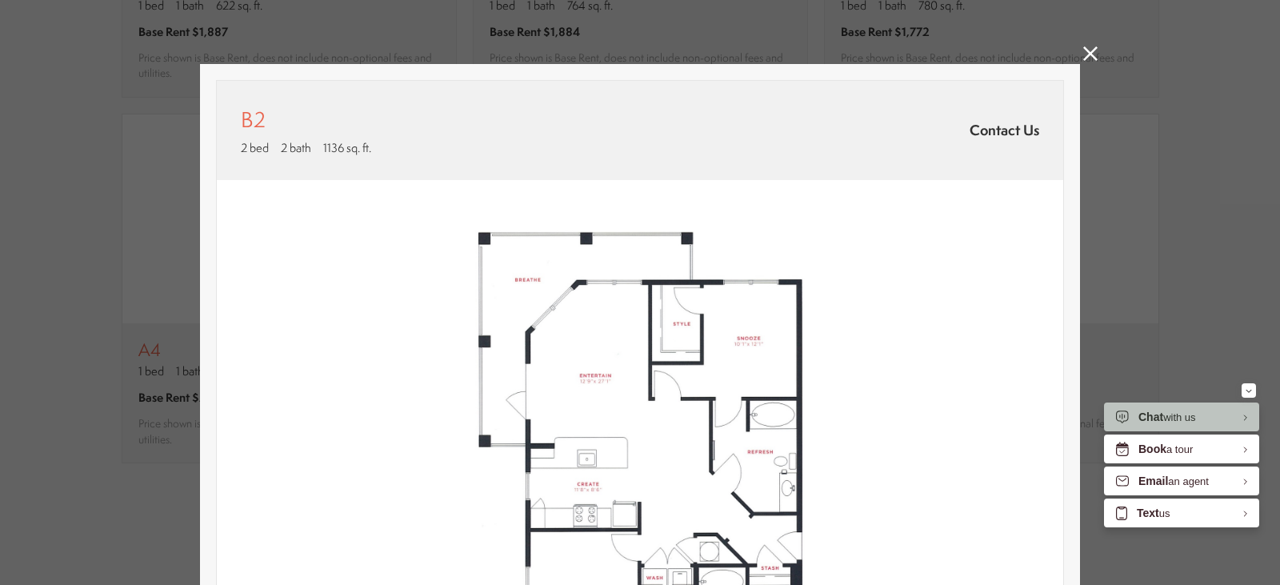
click at [1083, 57] on icon at bounding box center [1090, 53] width 14 height 14
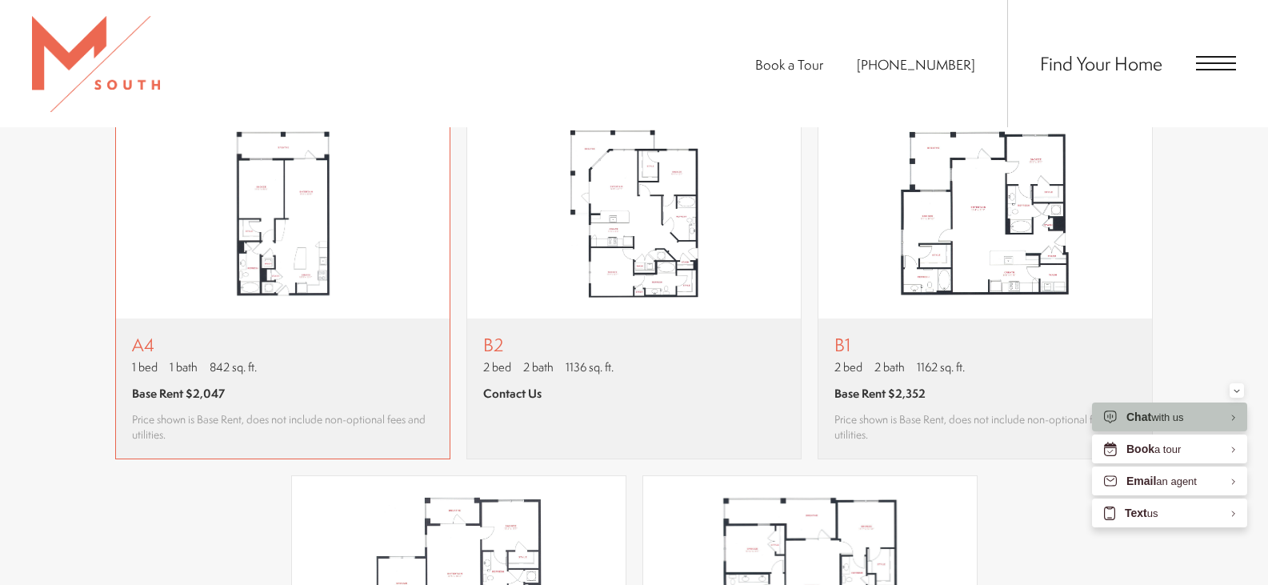
click at [142, 360] on span "1 bed" at bounding box center [145, 366] width 26 height 17
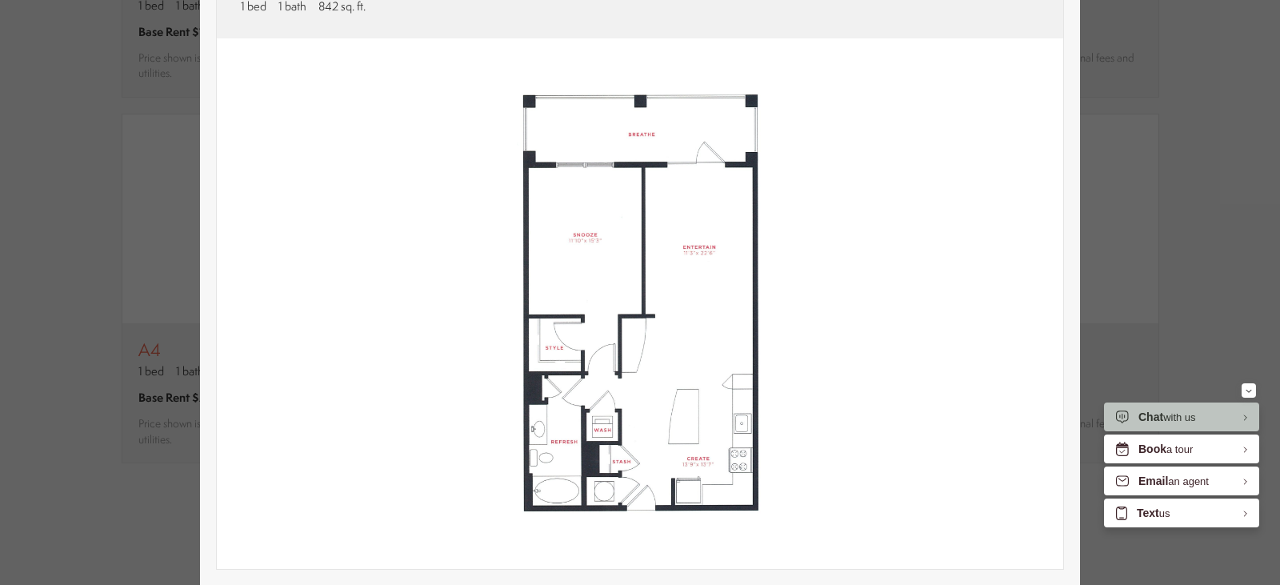
scroll to position [320, 0]
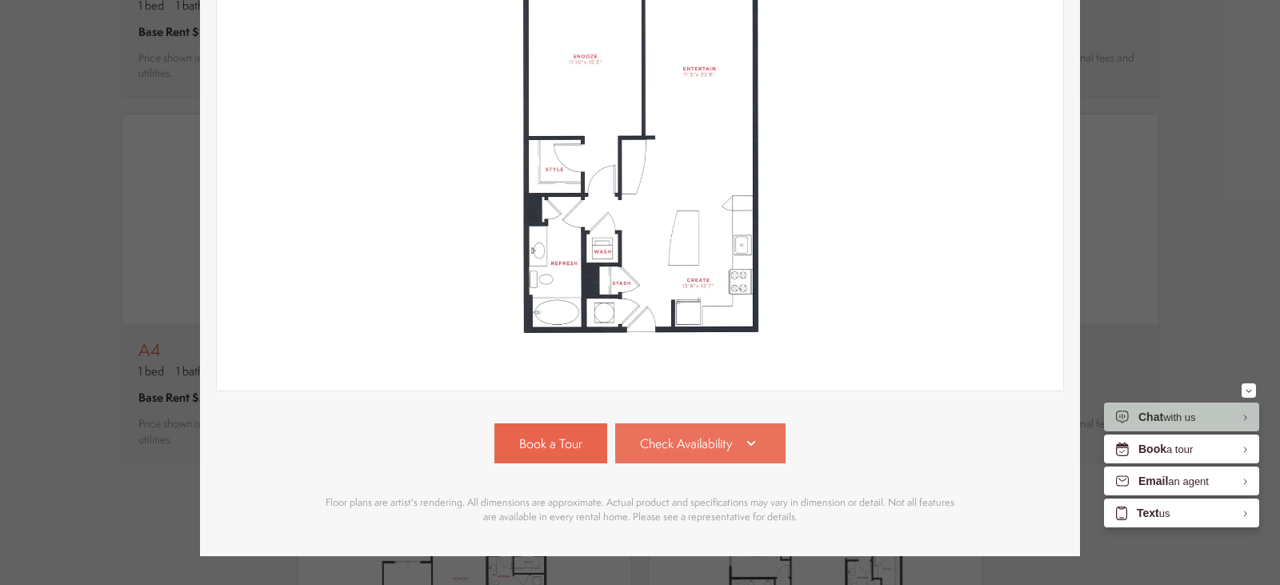
click at [714, 453] on link "Check Availability" at bounding box center [700, 443] width 171 height 40
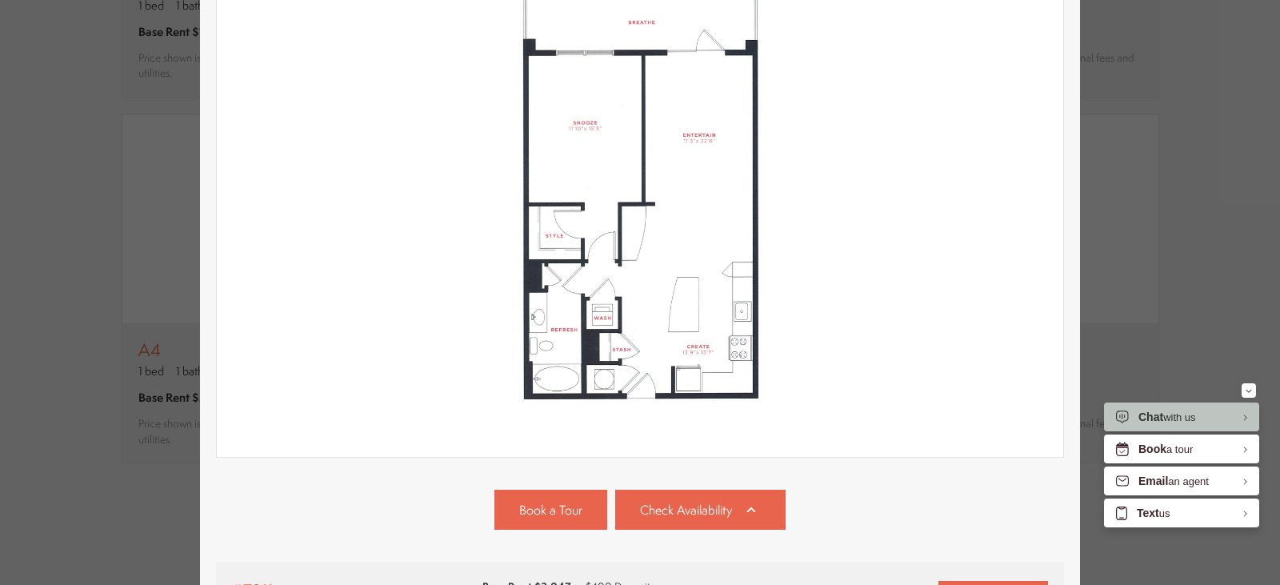
scroll to position [0, 0]
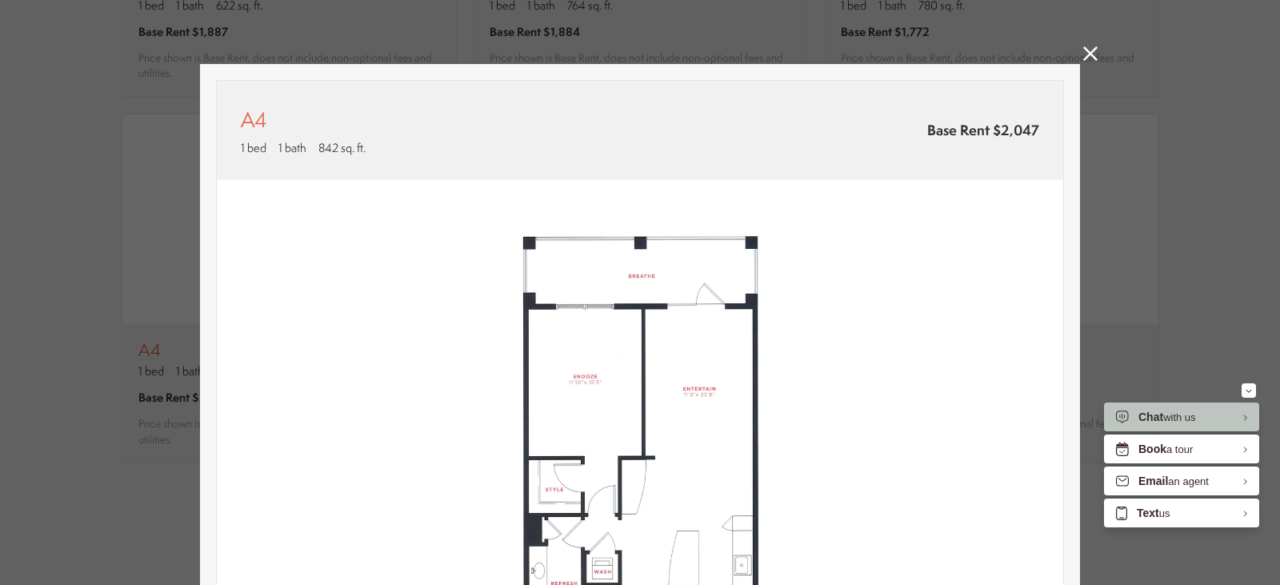
click at [1087, 54] on icon at bounding box center [1090, 53] width 14 height 14
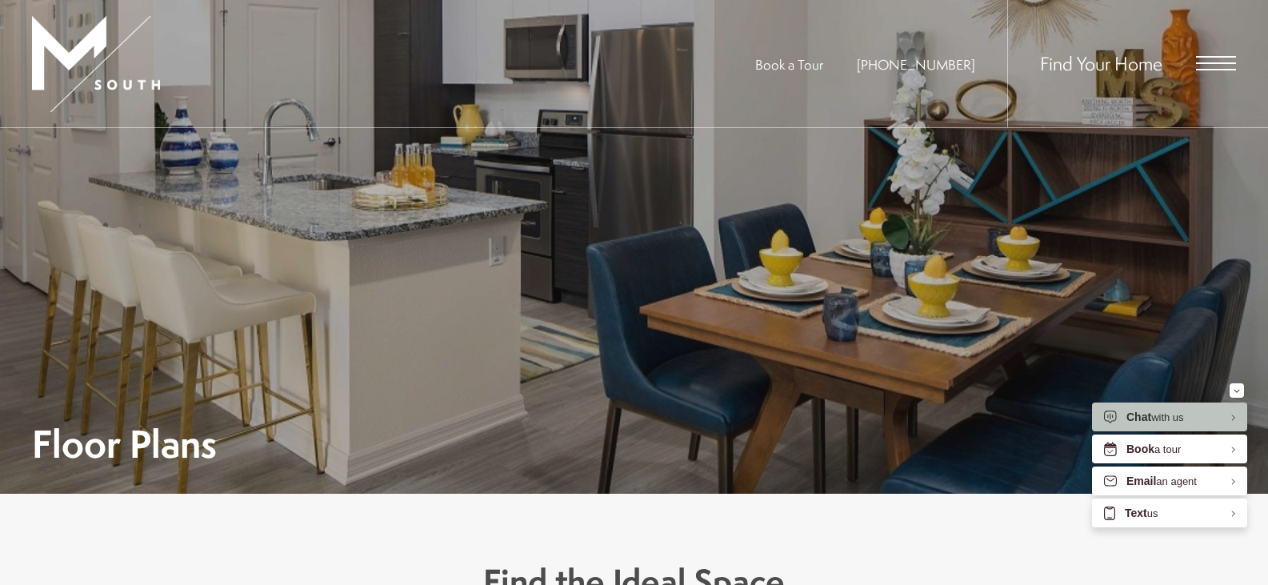
click at [1217, 63] on span "Open Menu" at bounding box center [1216, 63] width 40 height 2
